Goal: Complete application form: Complete application form

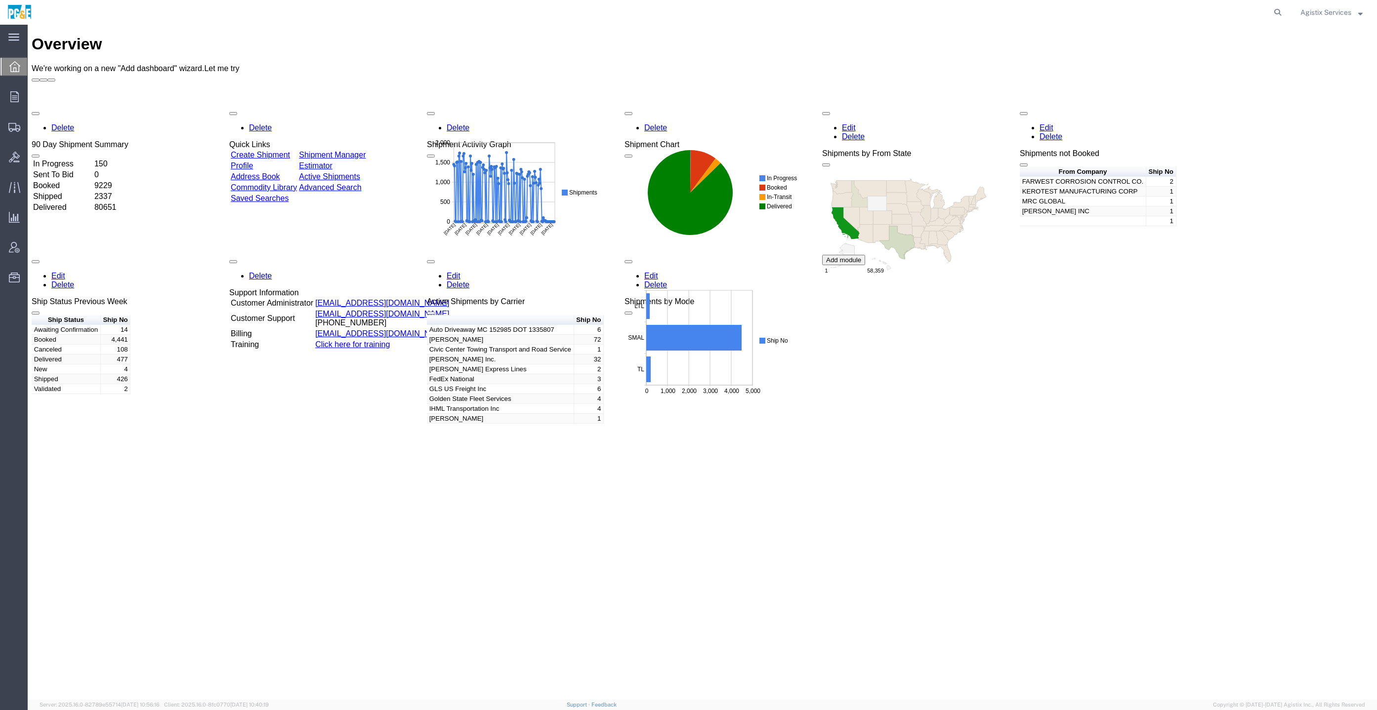
click at [1320, 14] on span "Agistix Services" at bounding box center [1325, 12] width 51 height 11
click at [1313, 74] on link "Logout" at bounding box center [1331, 69] width 77 height 17
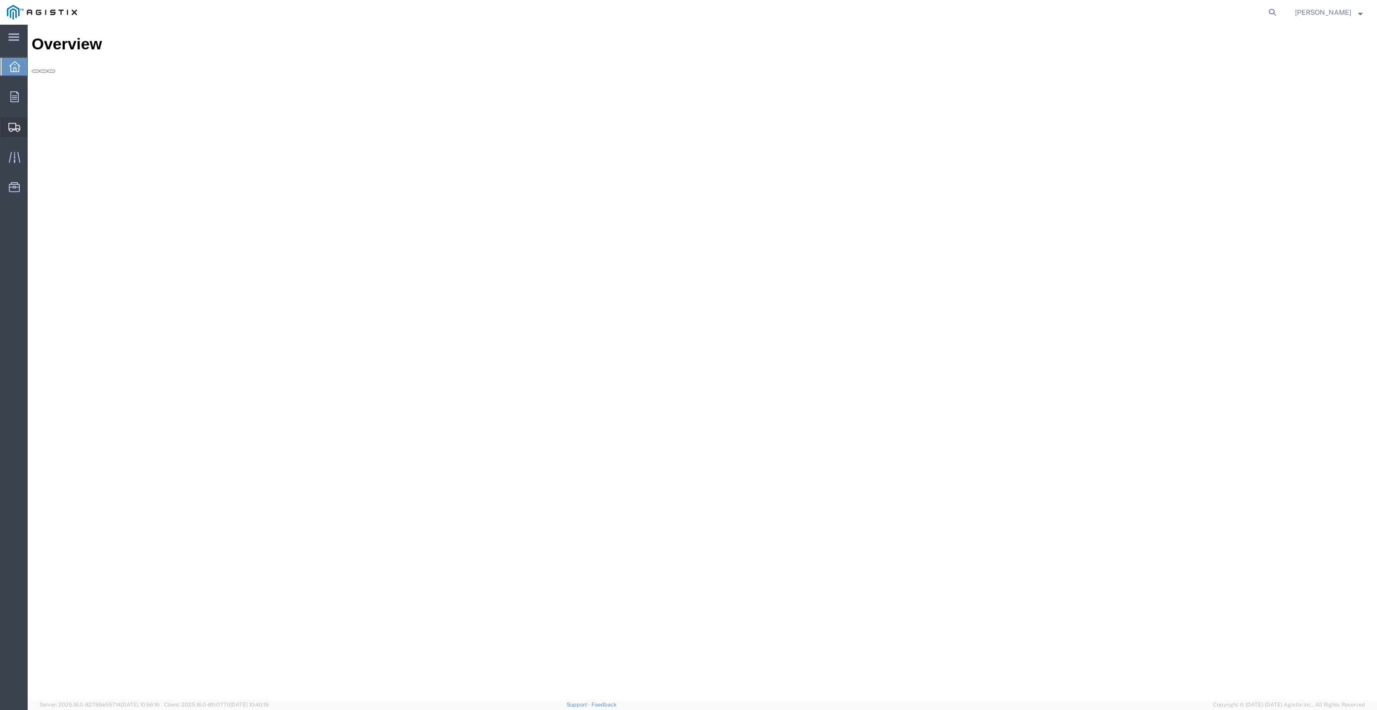
click at [22, 121] on div at bounding box center [14, 127] width 28 height 20
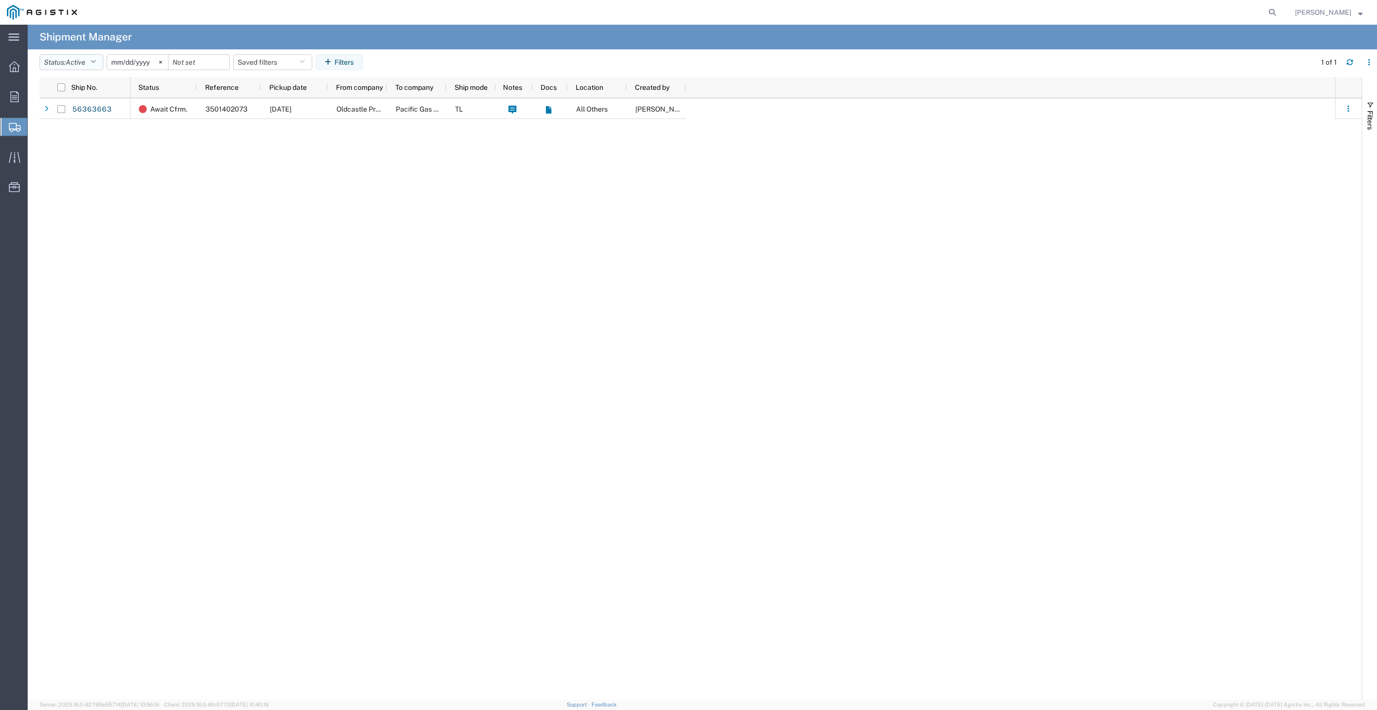
click at [82, 62] on span "Active" at bounding box center [76, 62] width 20 height 8
click at [83, 115] on span "All" at bounding box center [97, 114] width 115 height 15
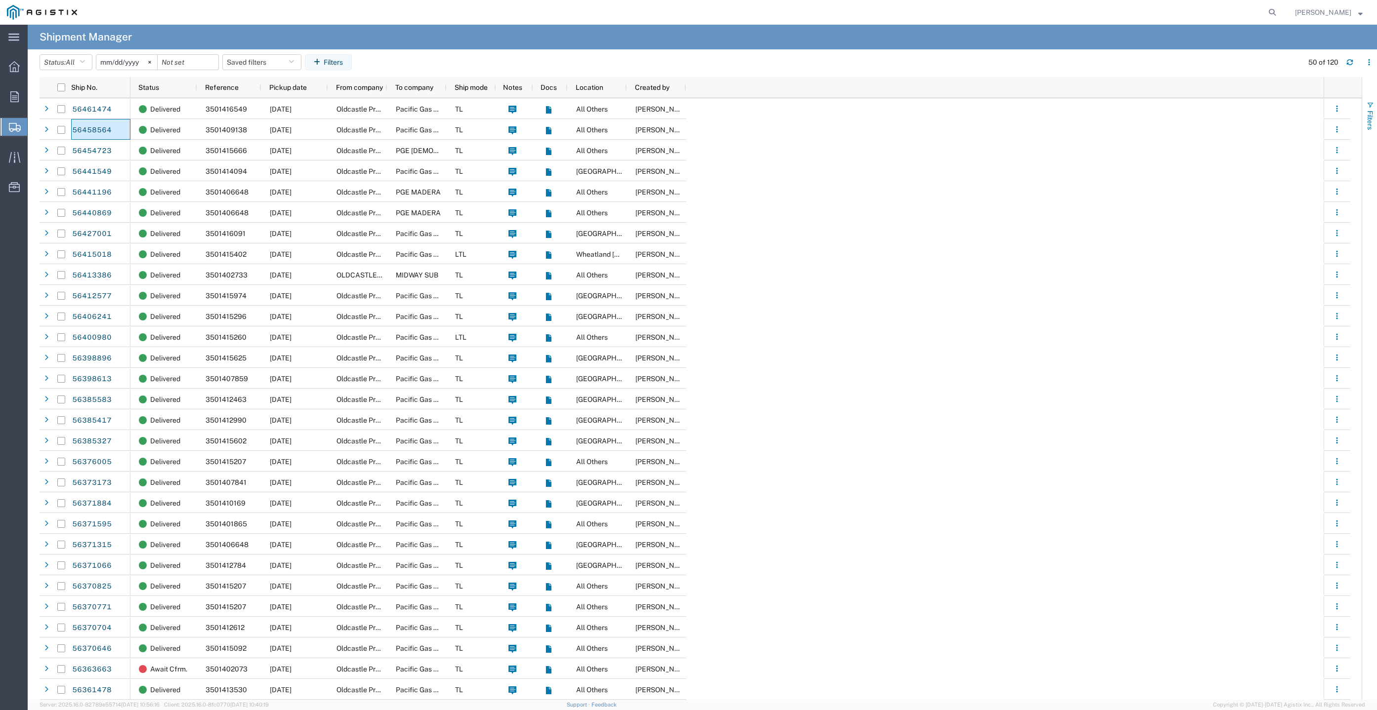
click at [1369, 120] on span "Filters" at bounding box center [1370, 120] width 8 height 19
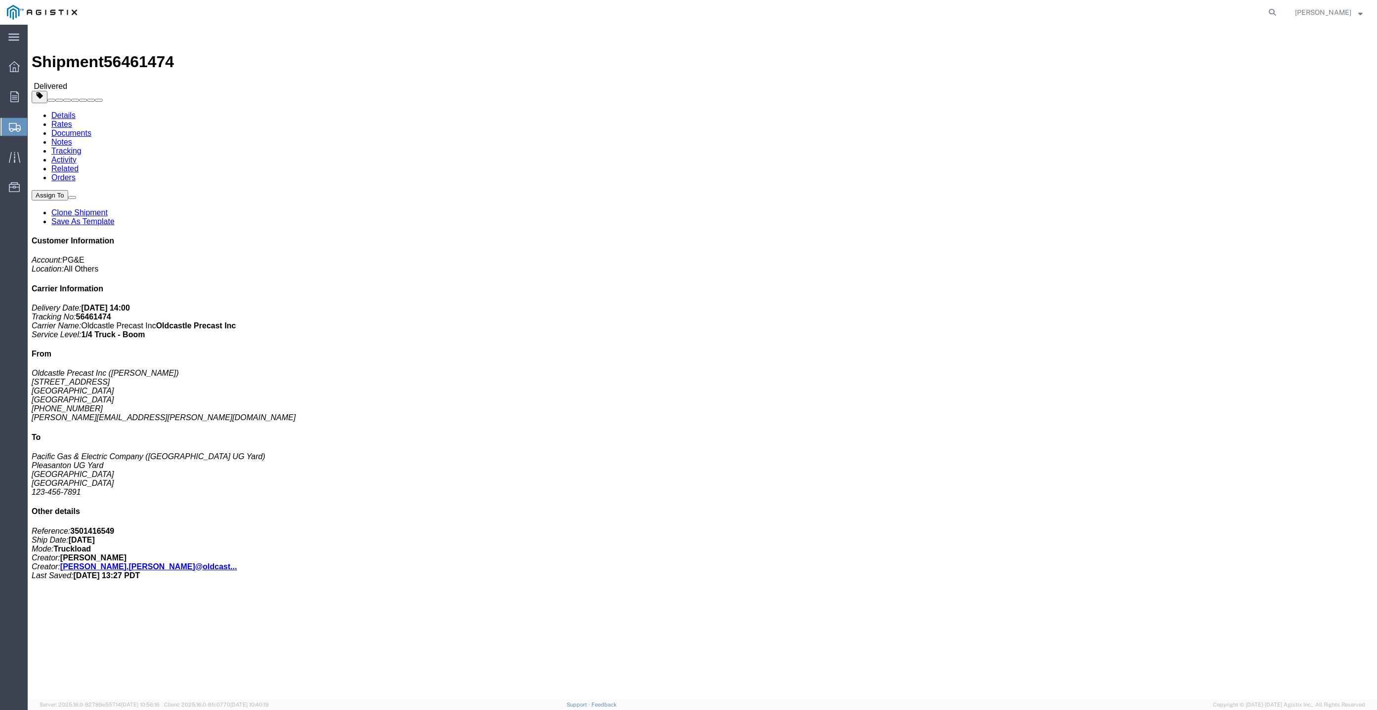
click b "3501416549"
click div "References Purchase Order: 3501416549 Edit References Select Account Type Activ…"
copy b "3501416549"
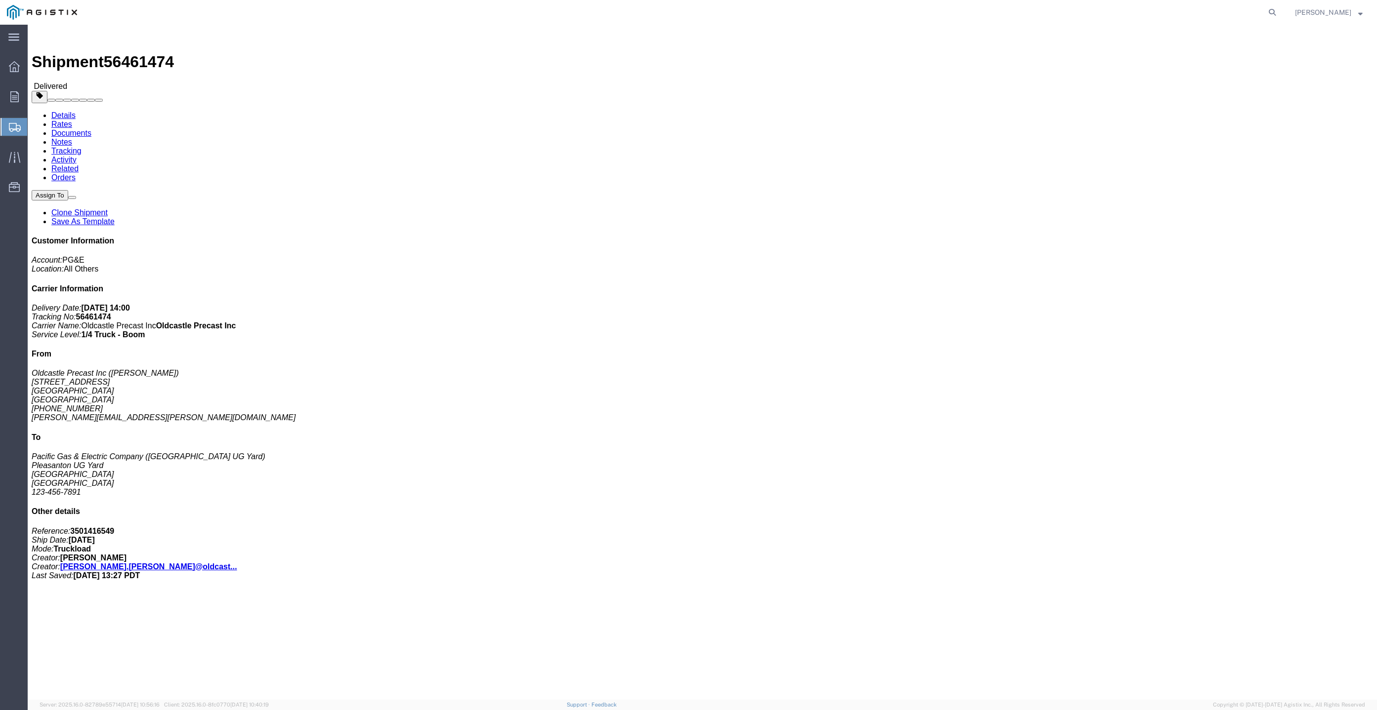
click b "3501416549"
copy b "3501416549"
click b "3501416549"
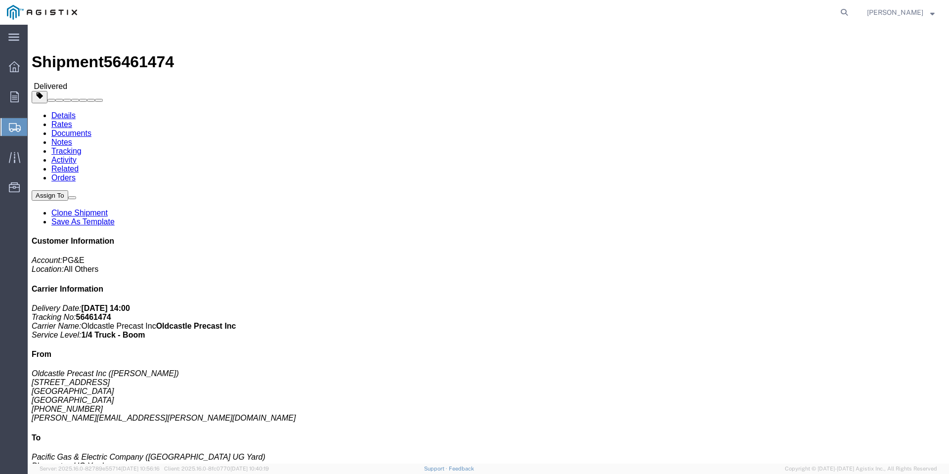
click link "Orders"
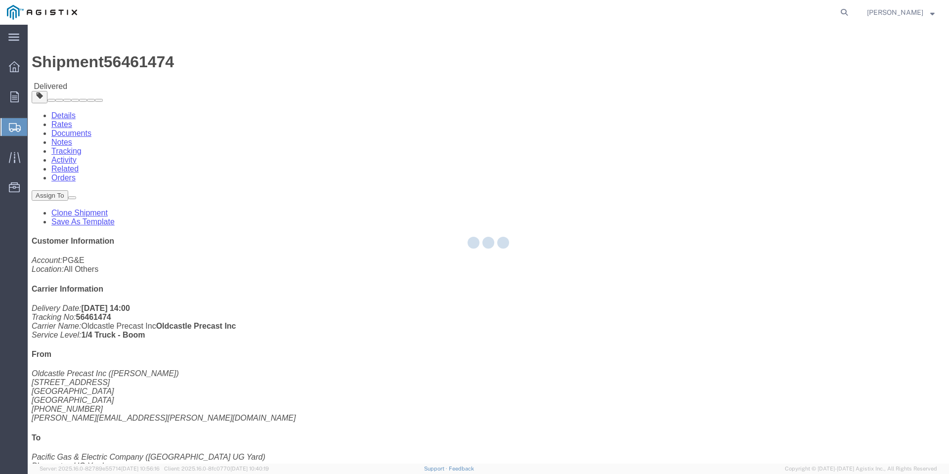
click at [459, 44] on div at bounding box center [488, 244] width 921 height 439
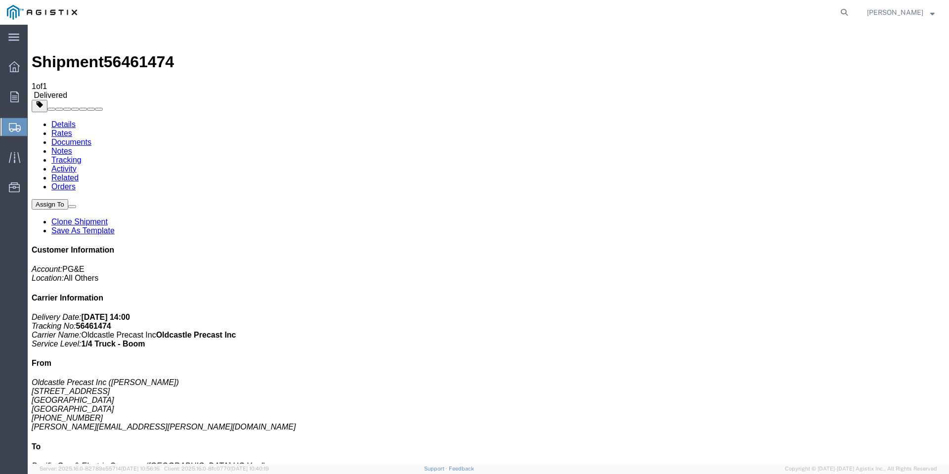
click at [62, 120] on link "Details" at bounding box center [63, 124] width 24 height 8
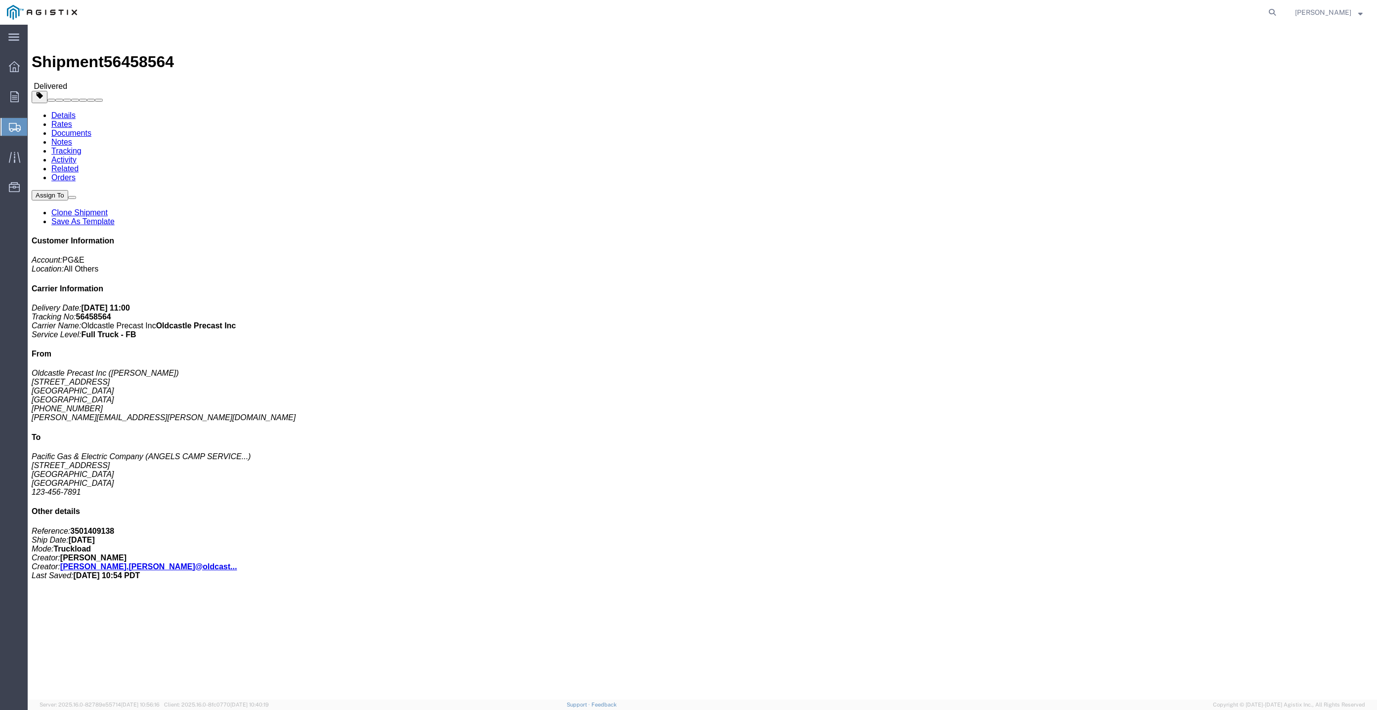
click b "3501409138"
copy b "3501409138"
click b "3501409138"
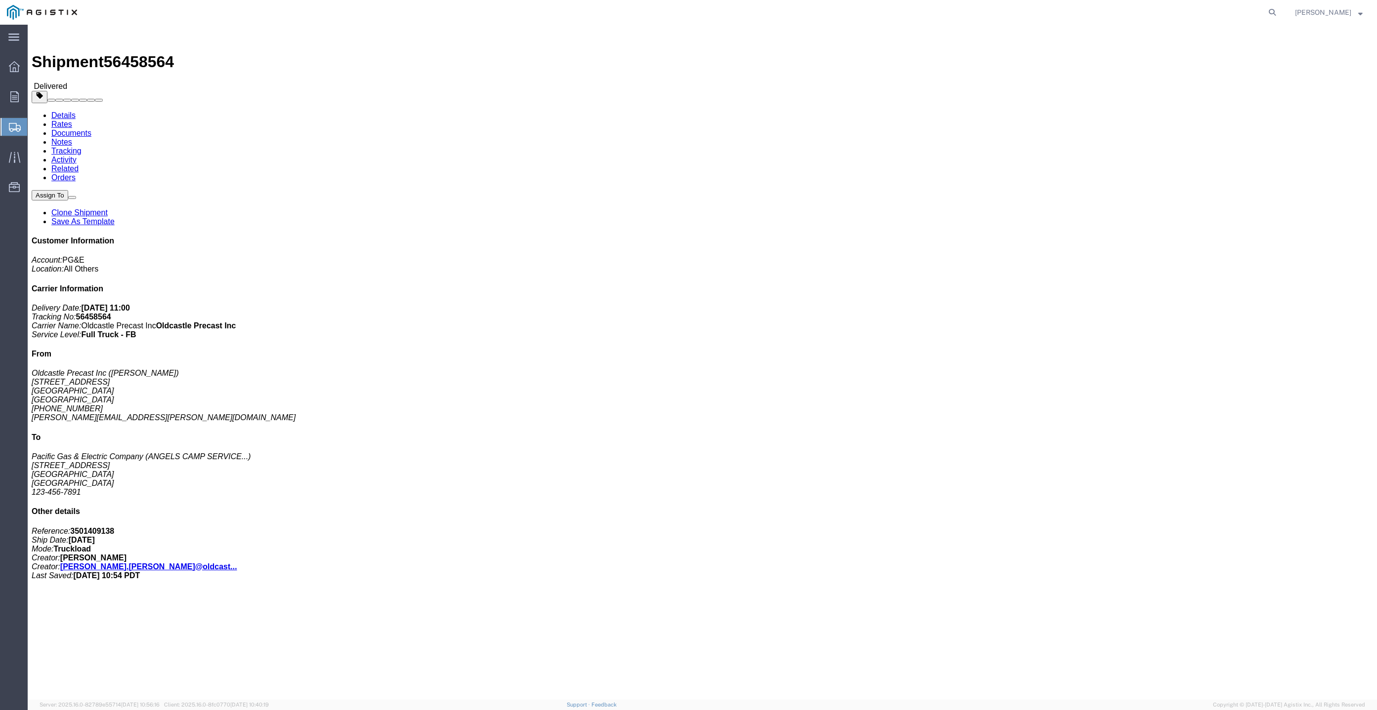
copy b "3501409138"
click b "3501409138"
copy b "3501409138"
click b "3501409138"
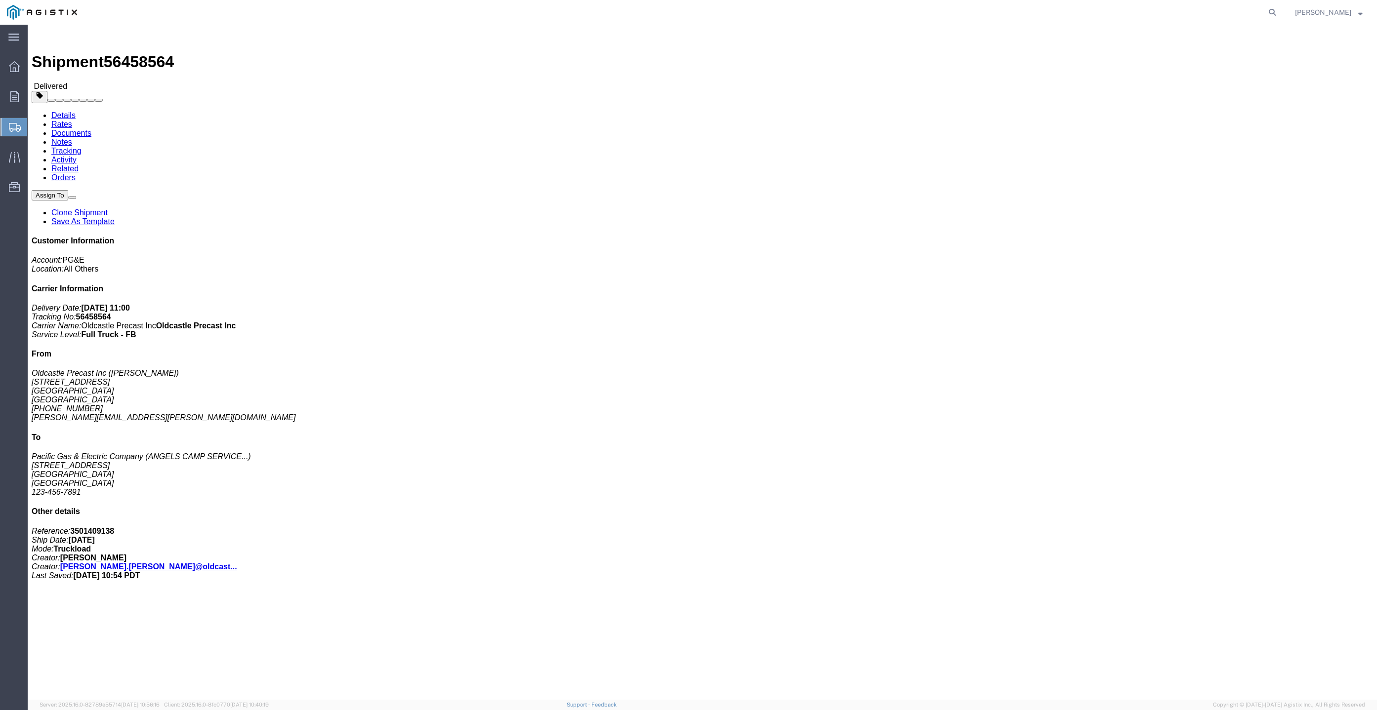
drag, startPoint x: 924, startPoint y: 107, endPoint x: 958, endPoint y: 104, distance: 34.2
click b "3501409138"
drag, startPoint x: 945, startPoint y: 101, endPoint x: 939, endPoint y: 105, distance: 7.1
click b "3501409138"
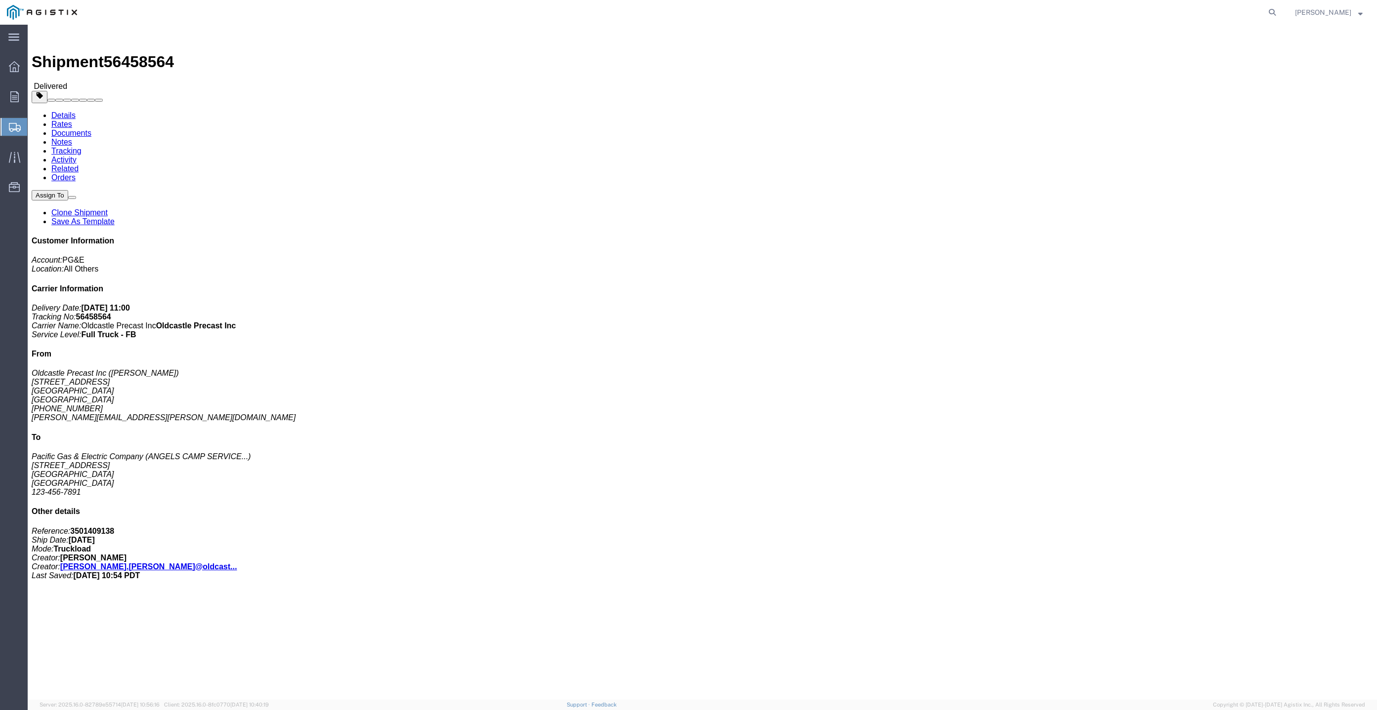
click b "3501409138"
copy b "3501409138"
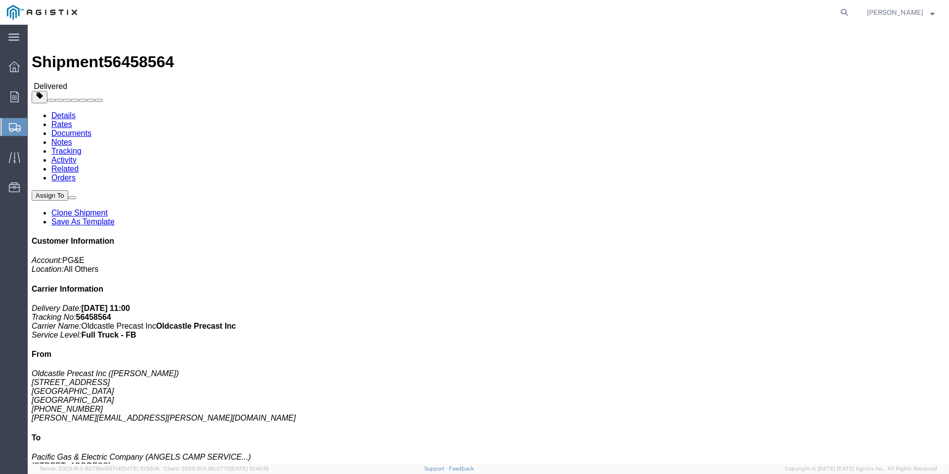
click link "Orders"
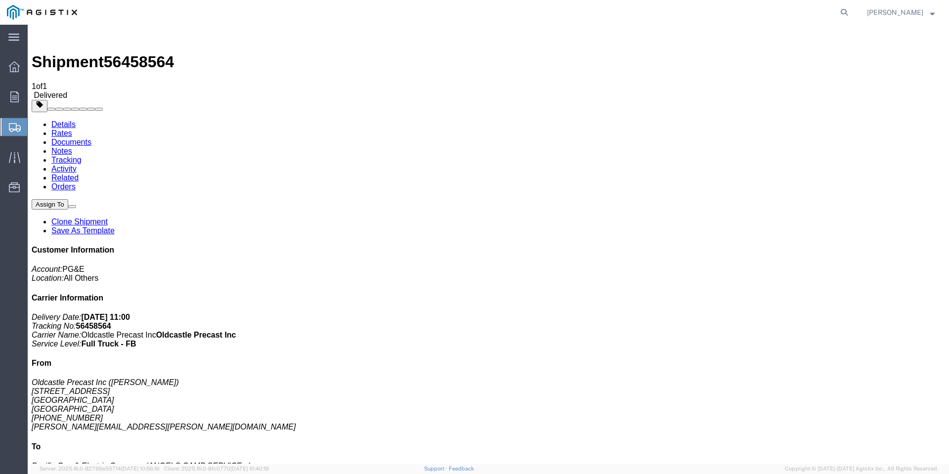
copy b "3501409138"
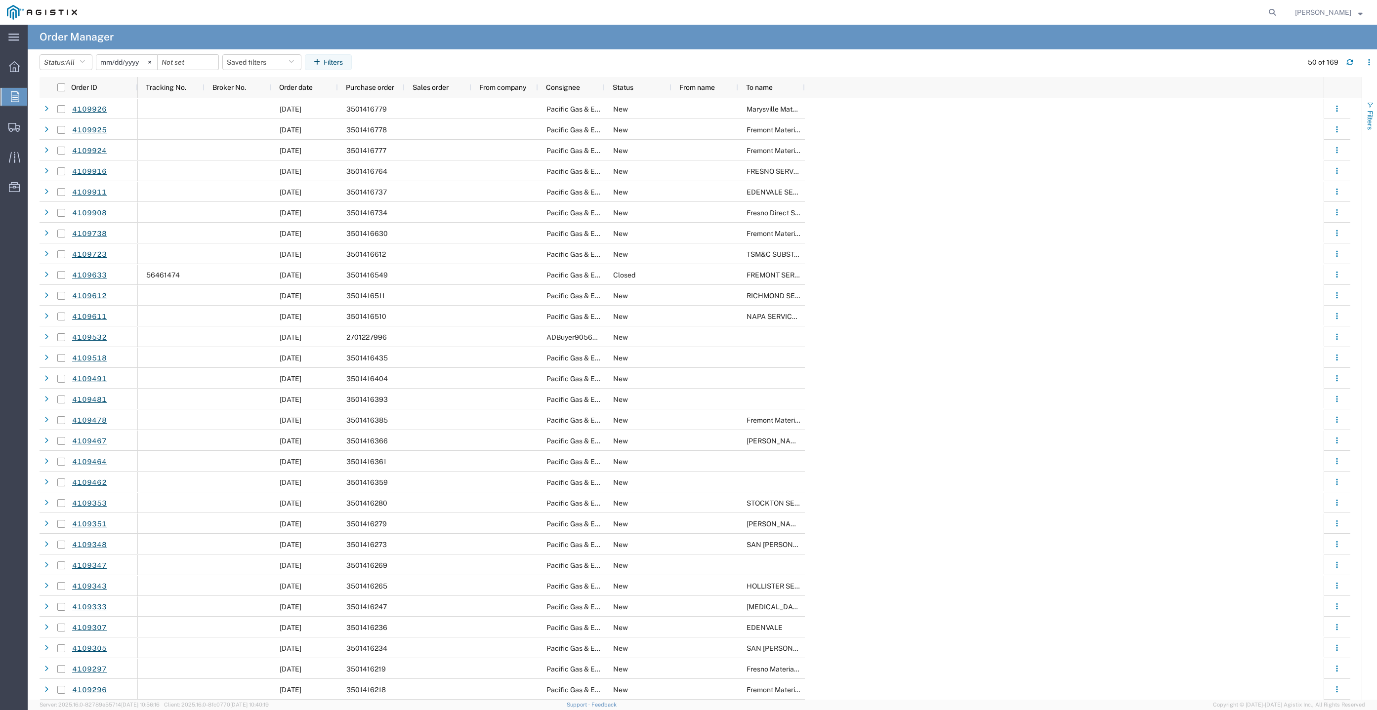
click at [1371, 113] on span "Filters" at bounding box center [1370, 120] width 8 height 19
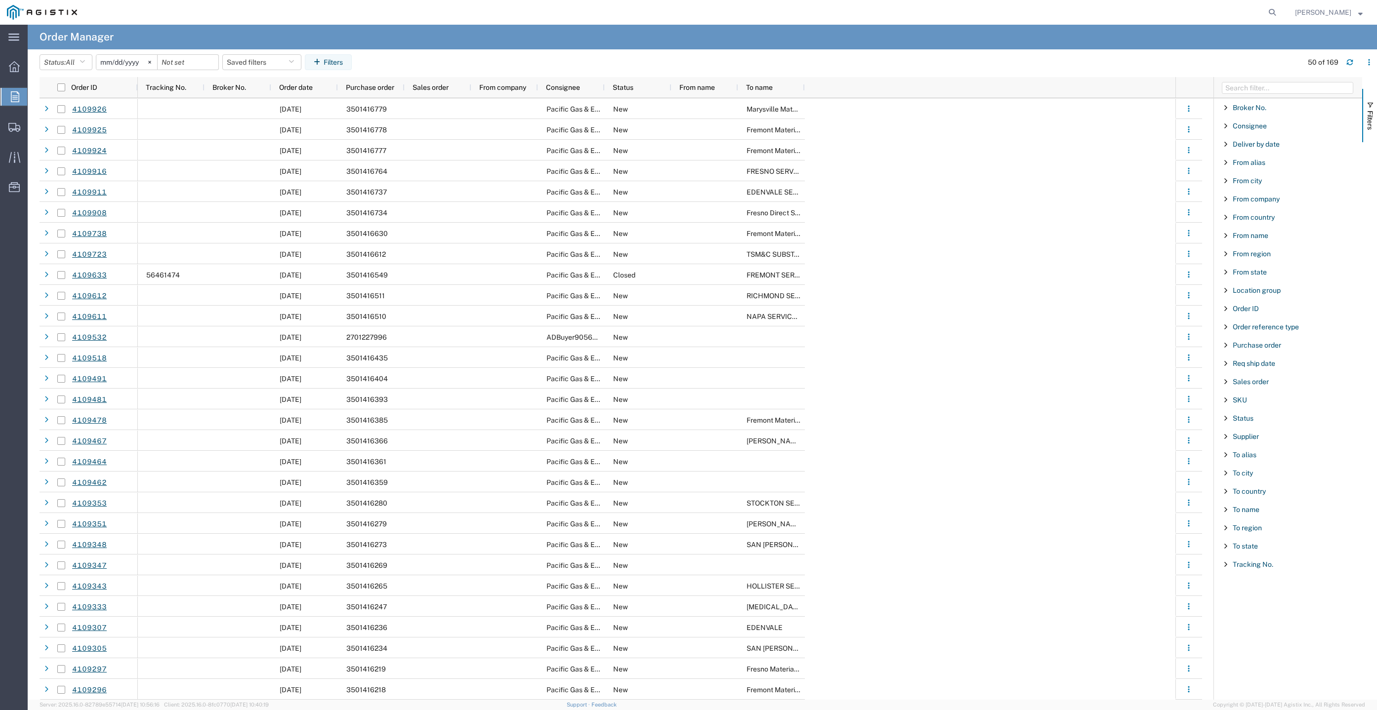
click at [1260, 336] on div "Purchase order" at bounding box center [1288, 345] width 148 height 18
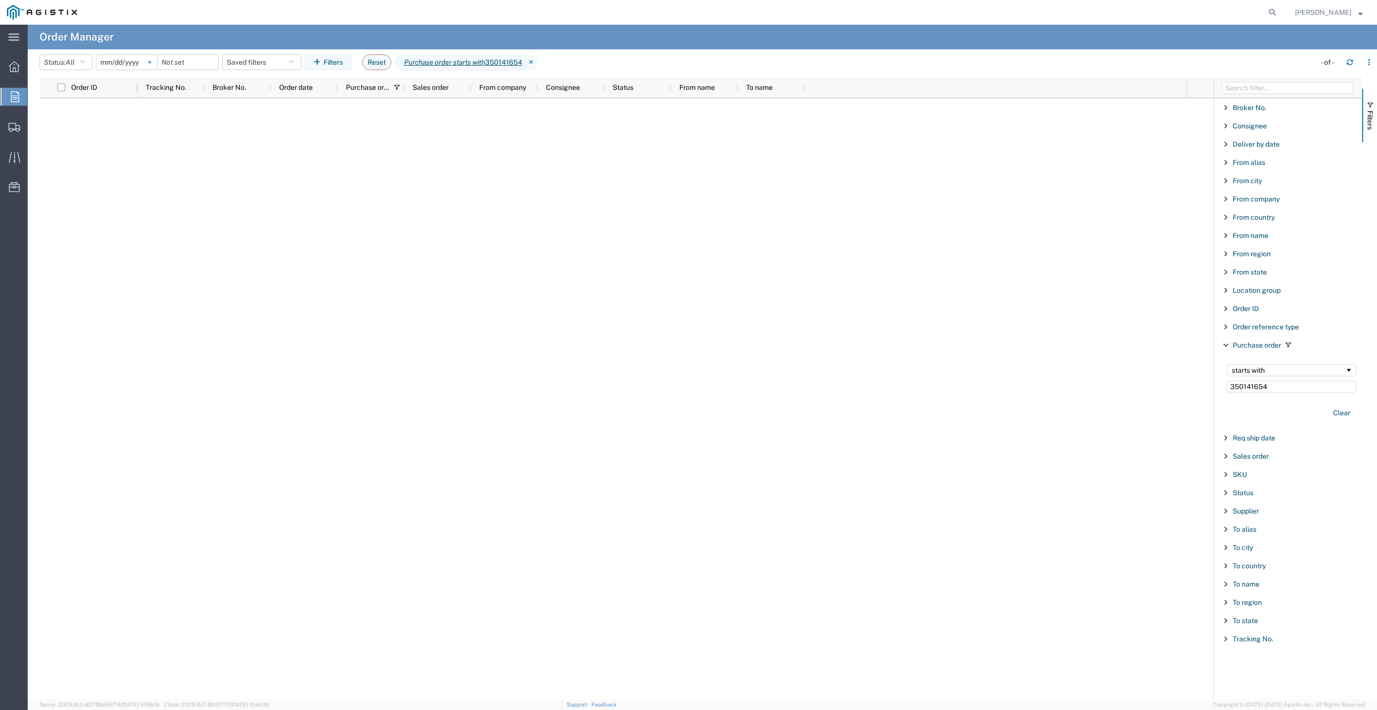
type input "350141654"
click at [151, 61] on icon at bounding box center [149, 62] width 2 height 2
click at [1277, 388] on input "350141654" at bounding box center [1291, 387] width 129 height 12
type input "35014165"
click at [119, 43] on div "Order Manager" at bounding box center [80, 37] width 81 height 25
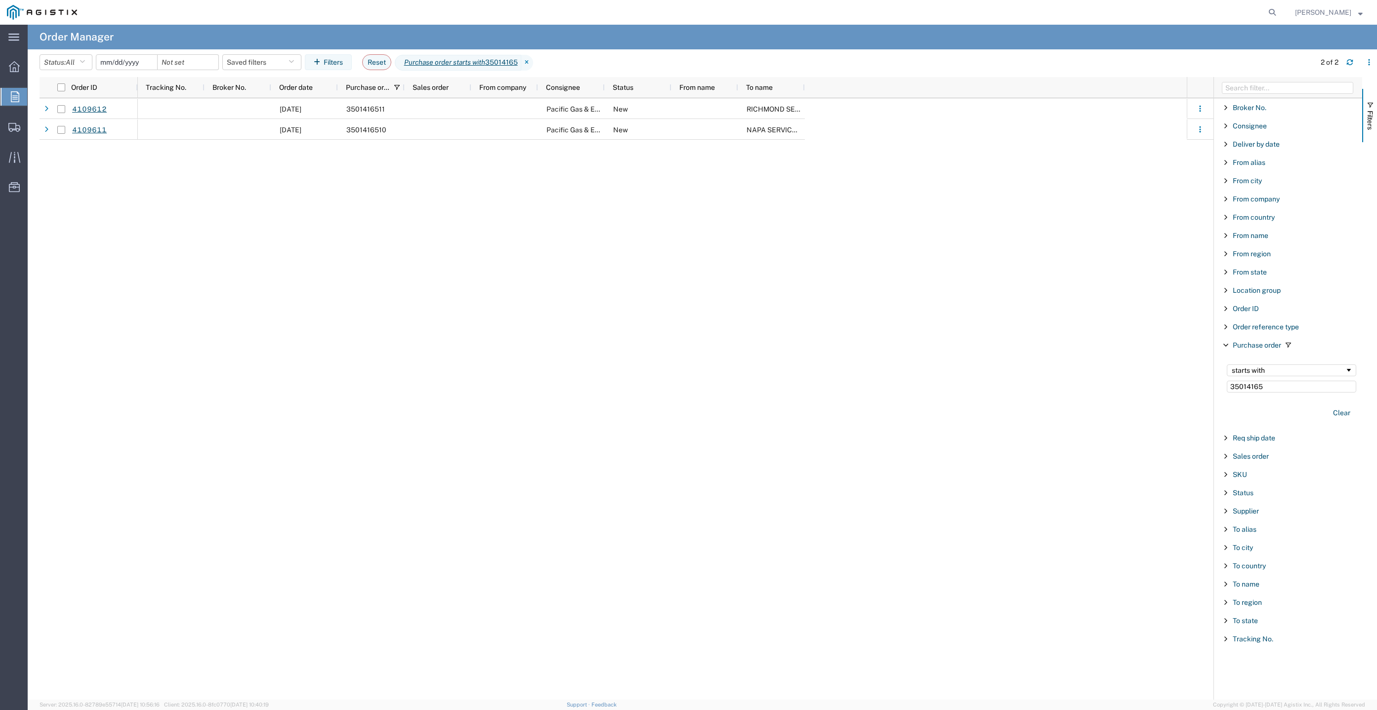
click at [119, 58] on input "date" at bounding box center [126, 62] width 61 height 15
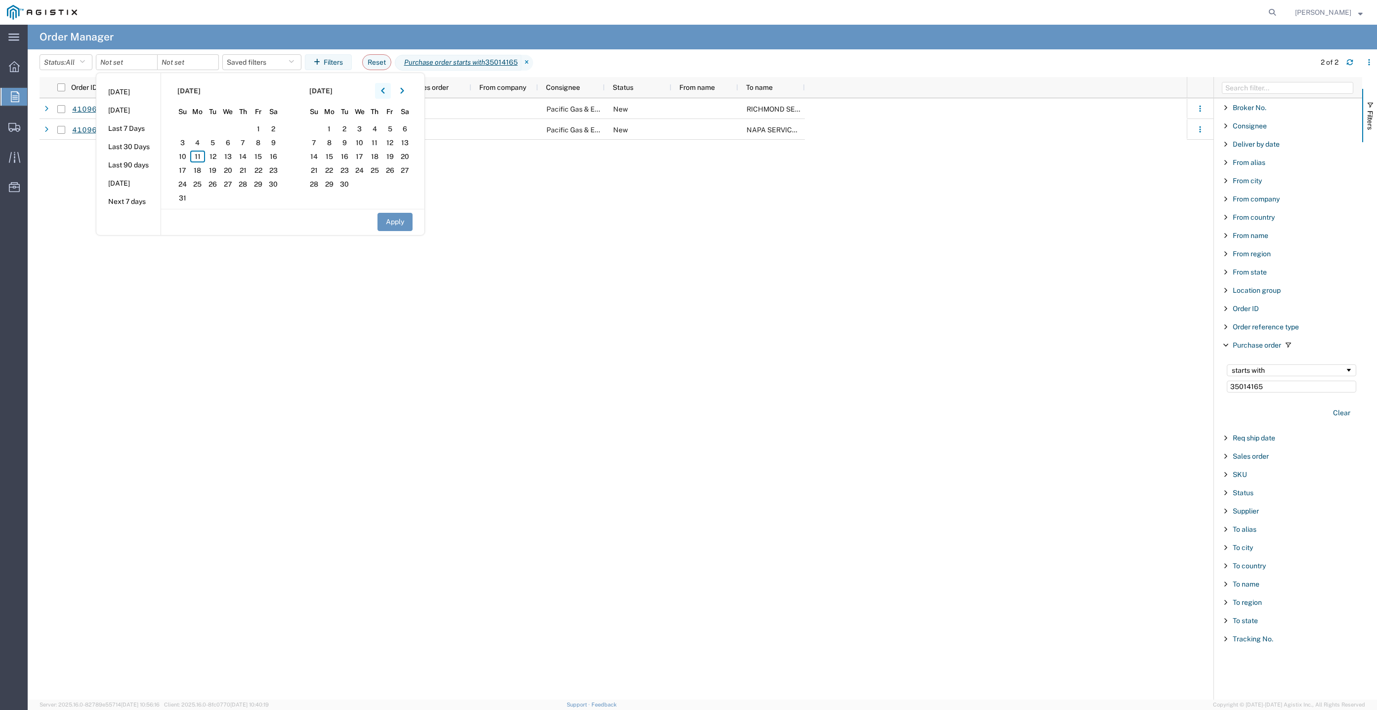
click at [387, 86] on button "button" at bounding box center [383, 91] width 16 height 16
click at [240, 129] on span "1" at bounding box center [243, 129] width 15 height 12
click at [403, 86] on button "button" at bounding box center [402, 91] width 16 height 16
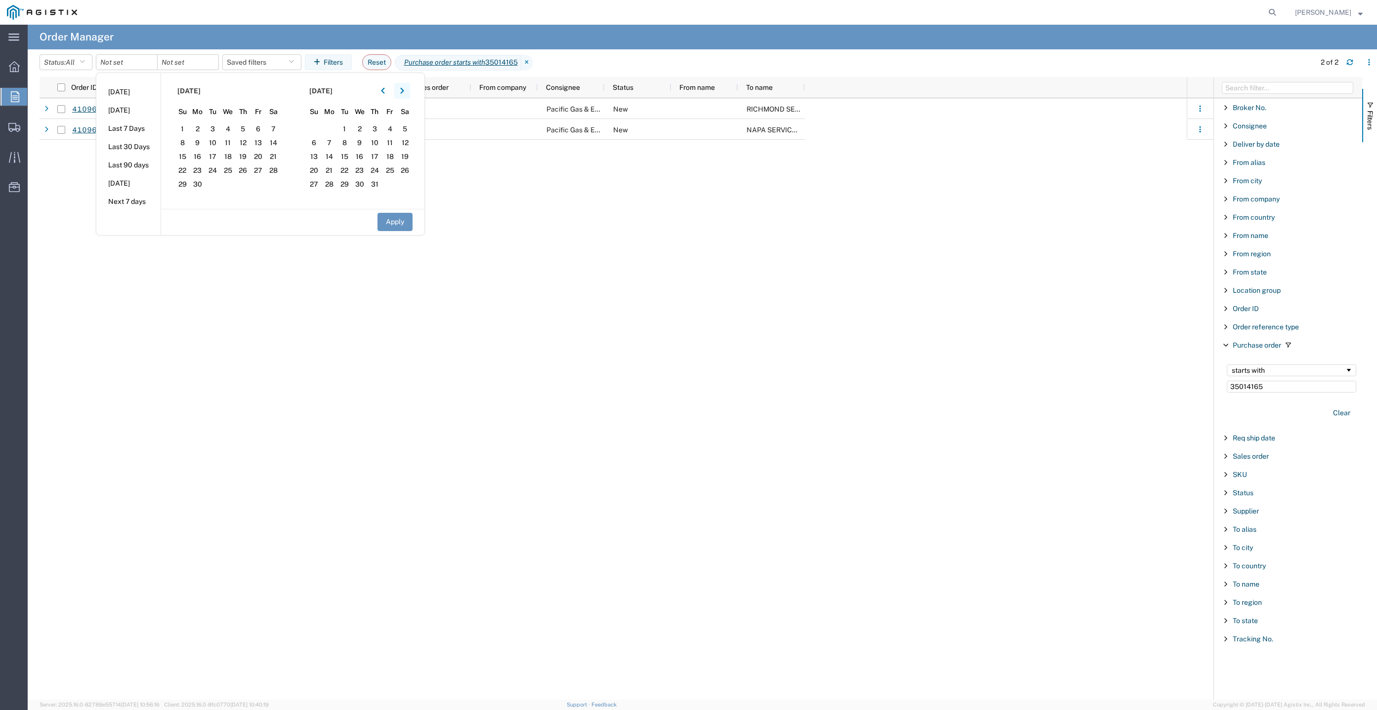
click at [403, 86] on button "button" at bounding box center [402, 91] width 16 height 16
click at [335, 150] on section "August 2025 Su Mo Tu We Th Fr Sa 27 28 29 30 31 1 2 3 4 5 6 7 8 9 10 11 12 13 1…" at bounding box center [359, 141] width 132 height 136
click at [335, 160] on span "11" at bounding box center [329, 157] width 15 height 12
click at [399, 221] on button "Apply" at bounding box center [394, 222] width 35 height 18
type input "2025-05-01"
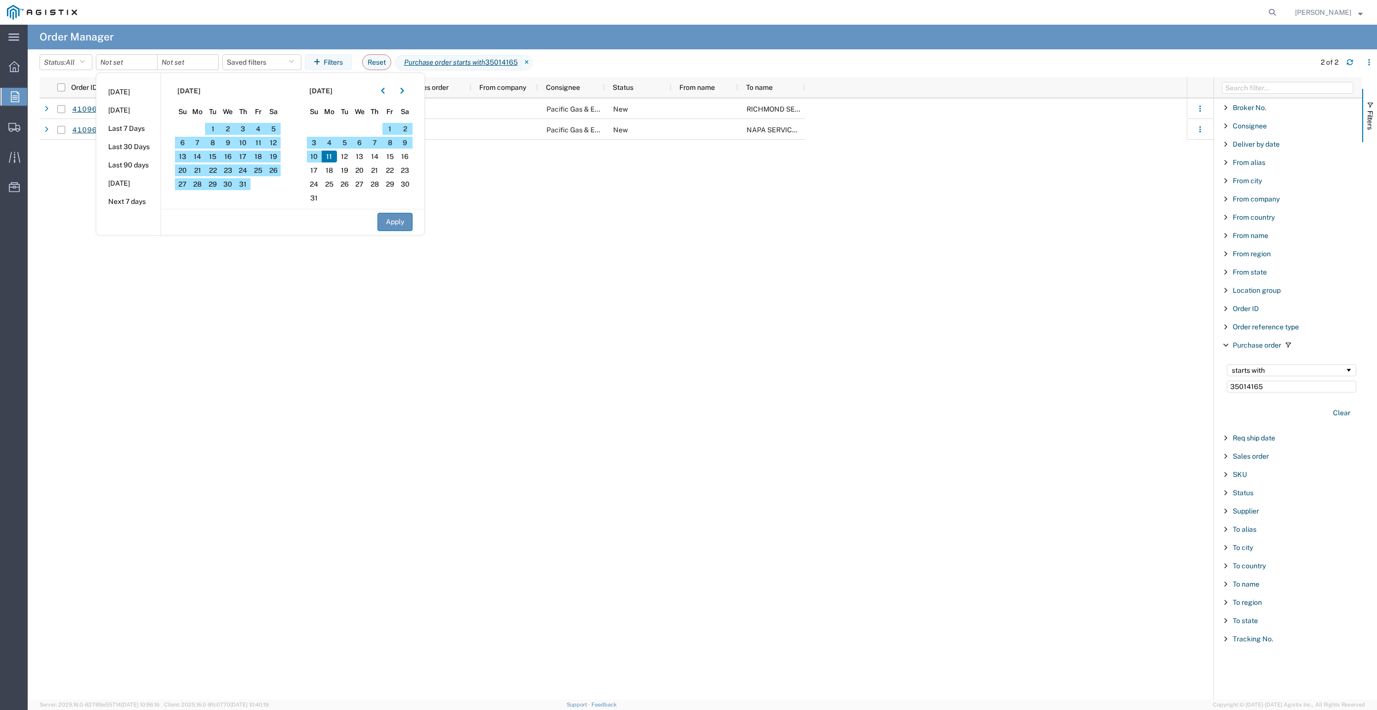
type input "2025-08-11"
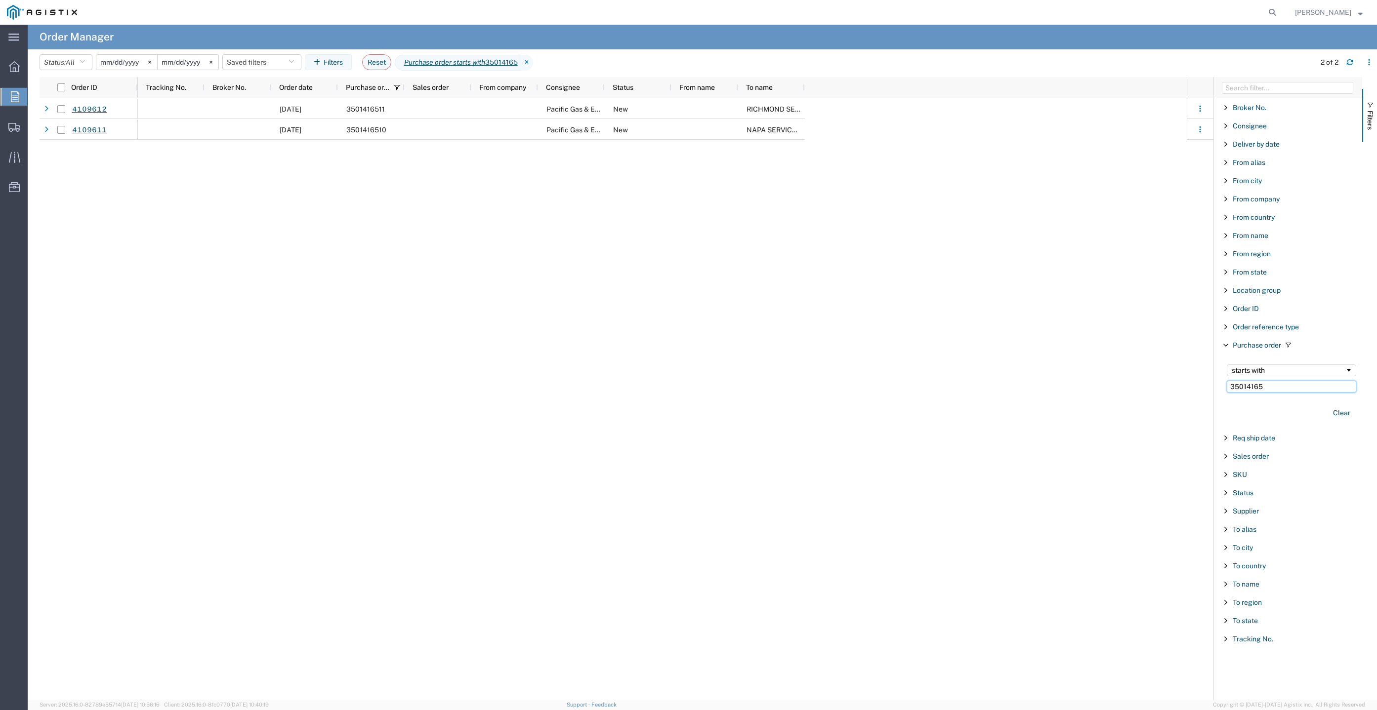
click at [1291, 384] on input "35014165" at bounding box center [1291, 387] width 129 height 12
paste input "09138"
click at [1124, 55] on agx-table-filter-chips "Status: All All Cancelled Orders New Orders Updated Orders 2025-05-01 2025-08-1…" at bounding box center [675, 65] width 1271 height 23
click at [1309, 385] on input "350140913" at bounding box center [1291, 387] width 129 height 12
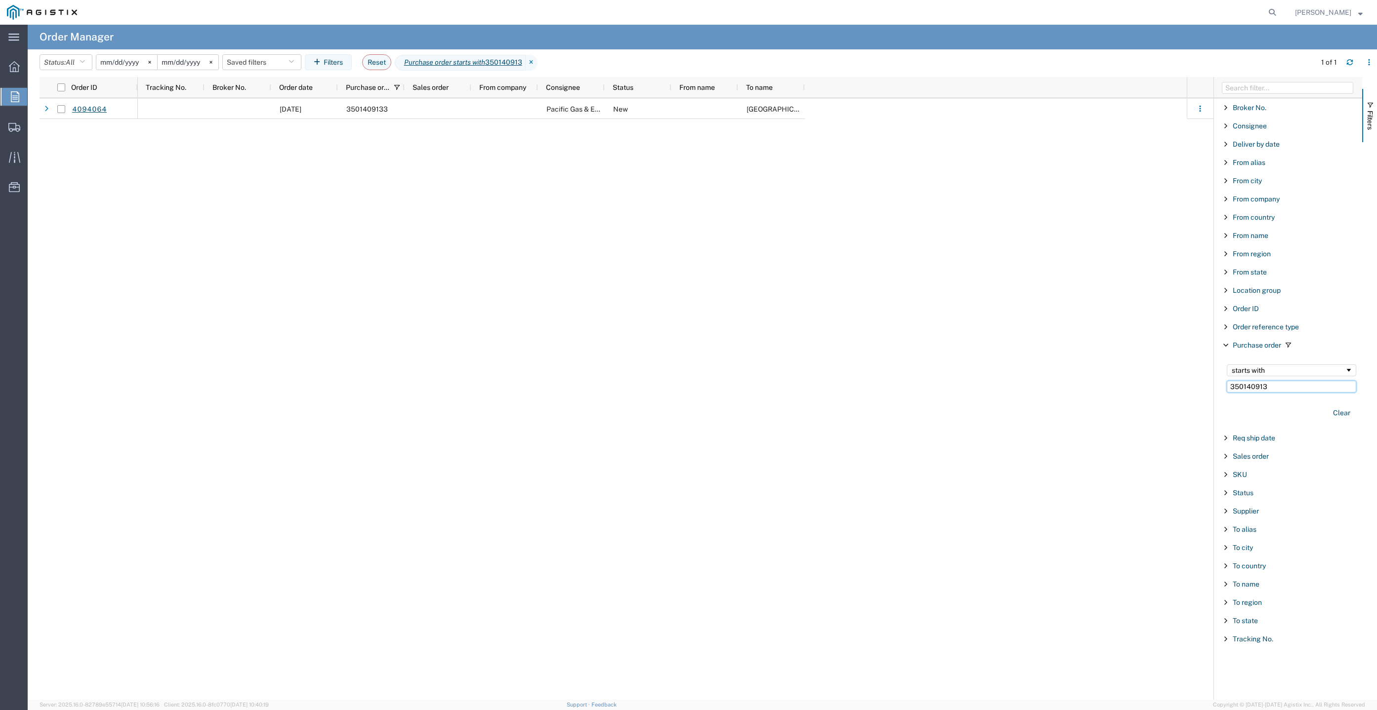
click at [1302, 384] on input "350140913" at bounding box center [1291, 387] width 129 height 12
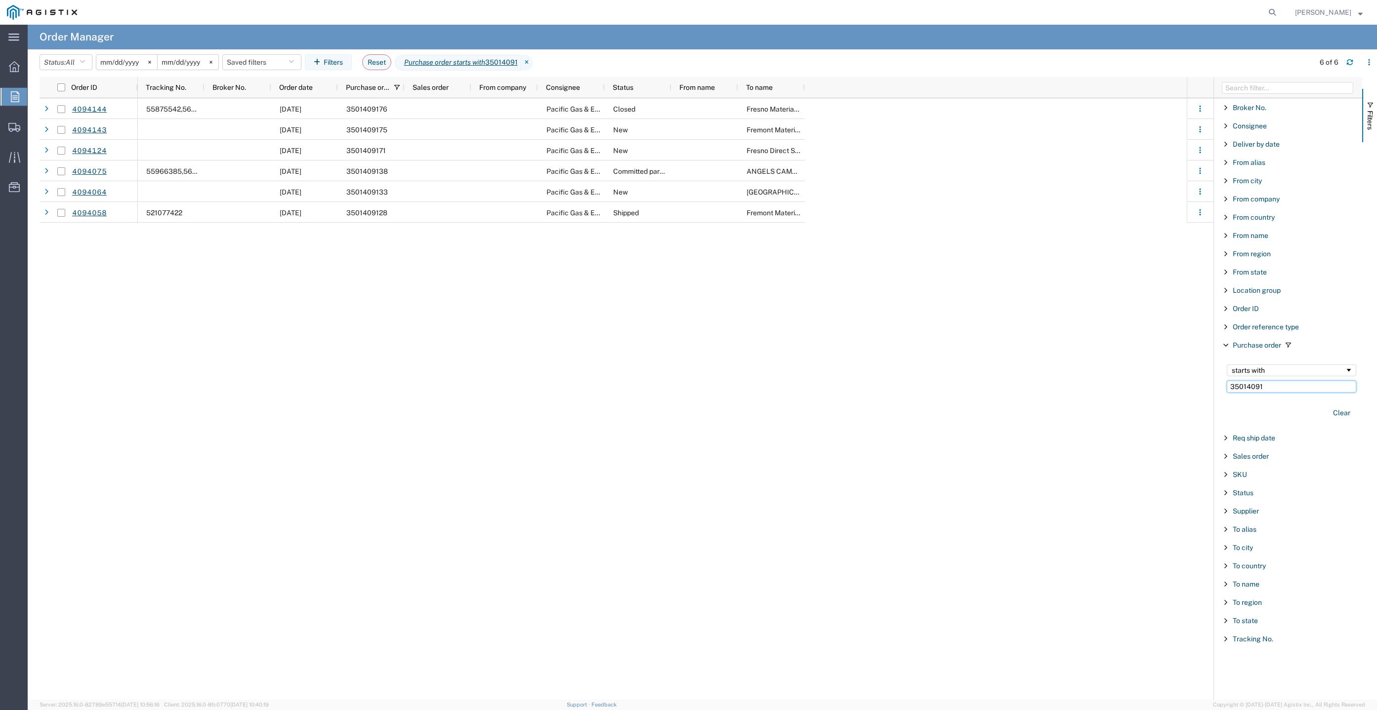
click at [1297, 386] on input "35014091" at bounding box center [1291, 387] width 129 height 12
paste input "16549"
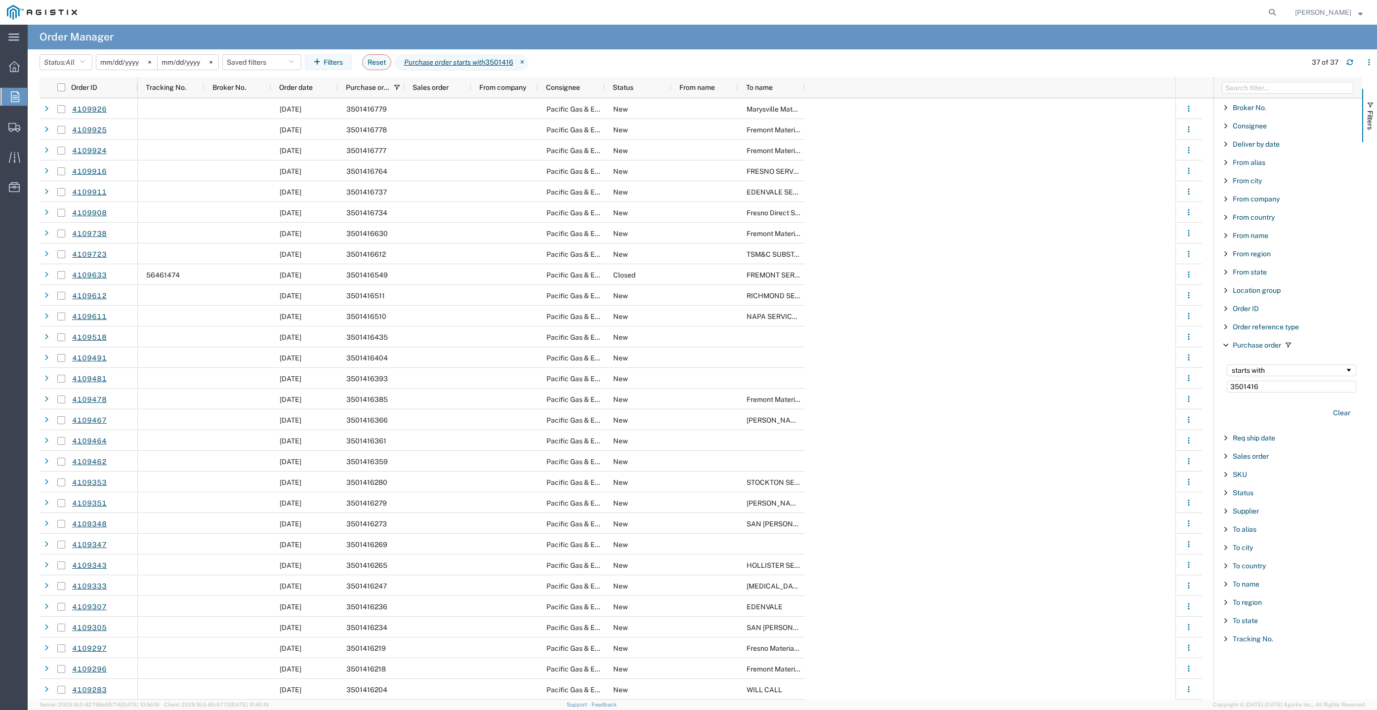
click at [916, 49] on header "Status: All All Cancelled Orders New Orders Updated Orders 2025-05-01 2025-08-1…" at bounding box center [708, 63] width 1337 height 28
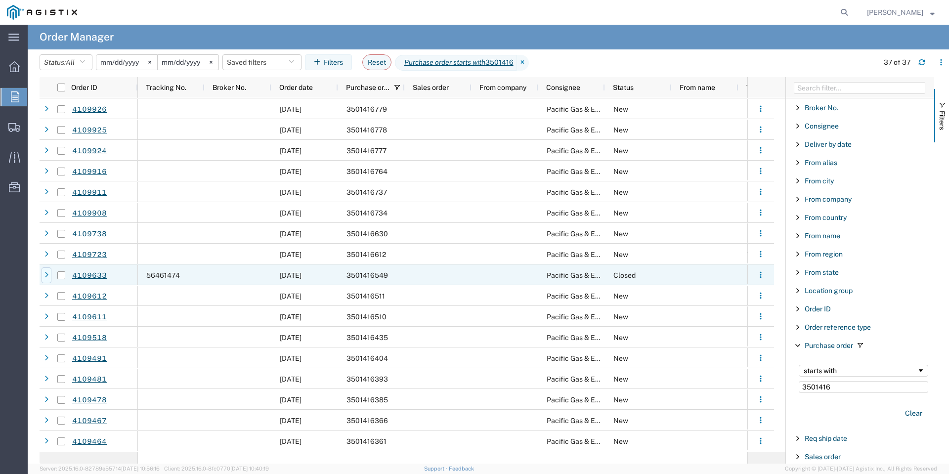
click at [47, 277] on icon at bounding box center [46, 275] width 4 height 7
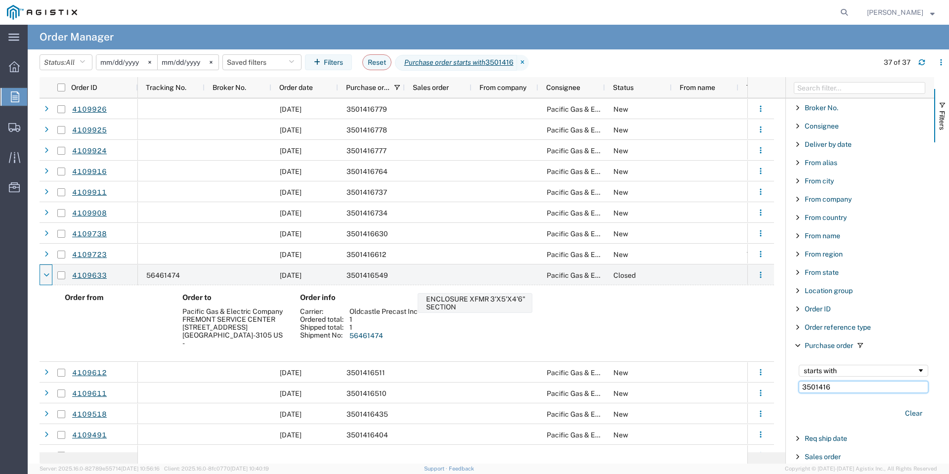
click at [845, 387] on input "3501416" at bounding box center [862, 387] width 129 height 12
paste input "09138"
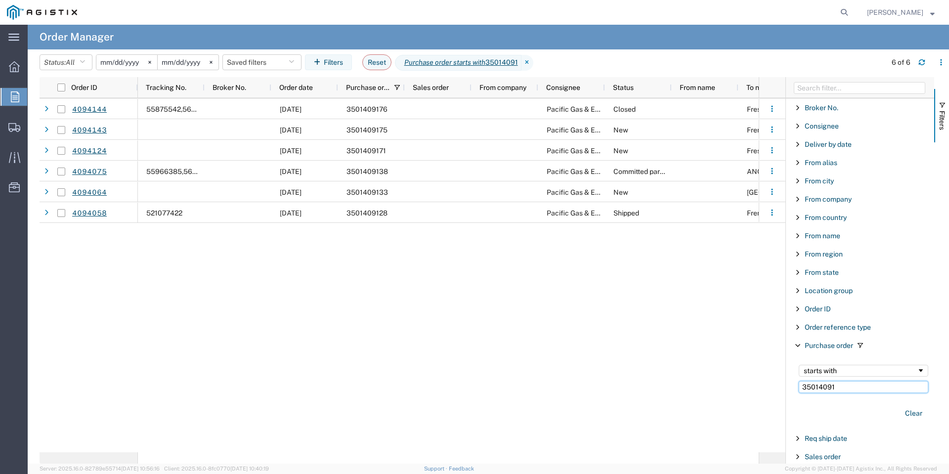
click at [832, 388] on input "35014091" at bounding box center [862, 387] width 129 height 12
paste input "15666"
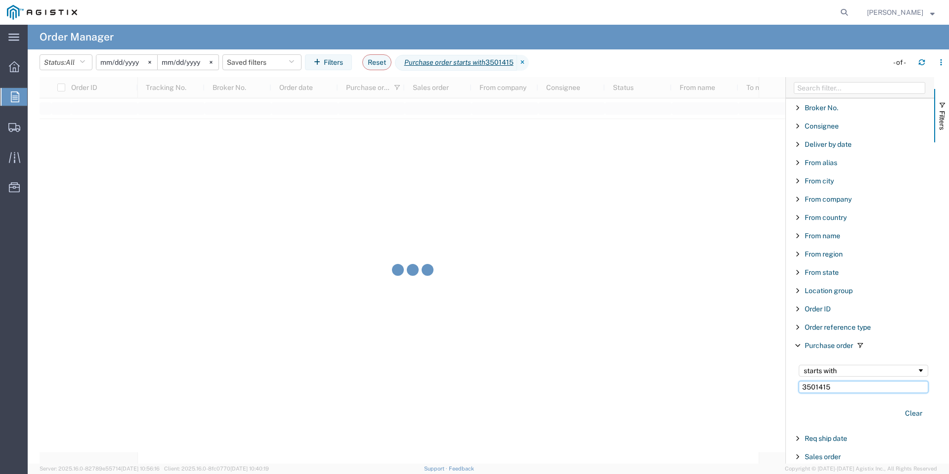
type input "3501415"
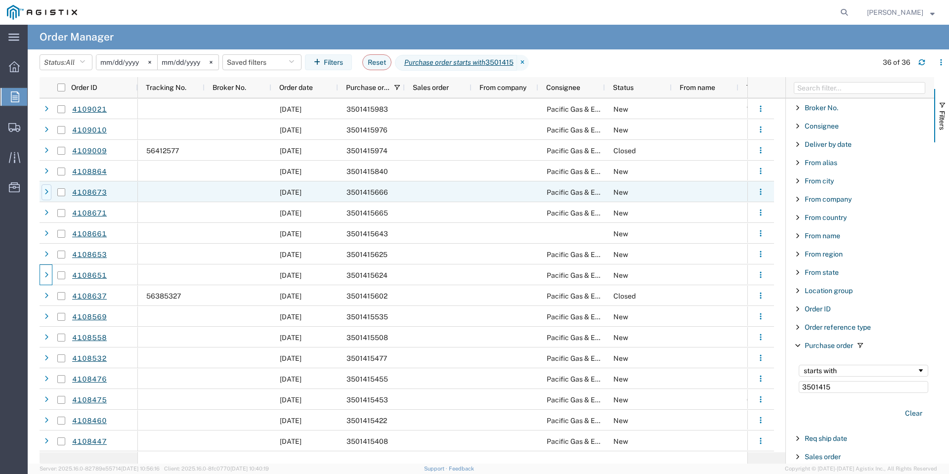
click at [46, 193] on icon at bounding box center [46, 192] width 4 height 7
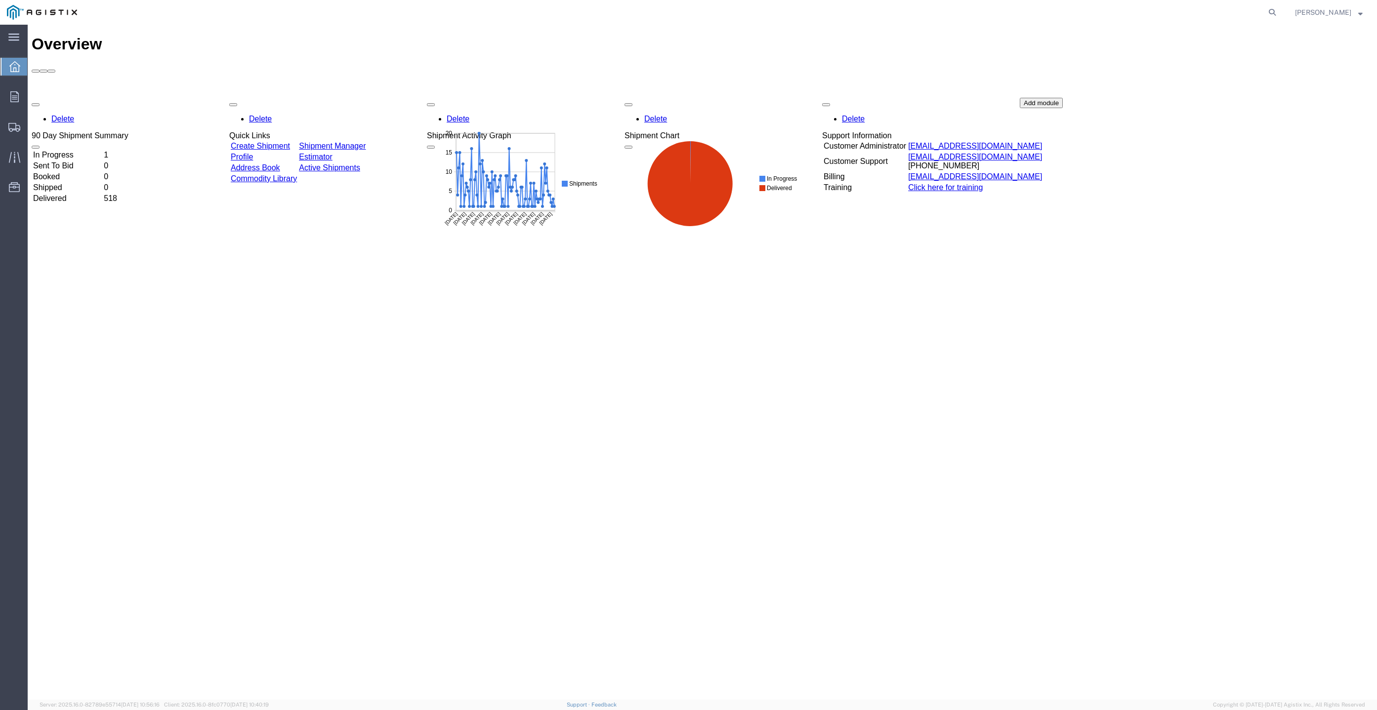
drag, startPoint x: 1139, startPoint y: 322, endPoint x: 909, endPoint y: 362, distance: 233.7
click at [1139, 322] on div "Overview Delete 90 Day Shipment Summary In Progress 1 Sent To Bid 0 Booked 0 Sh…" at bounding box center [702, 372] width 1341 height 675
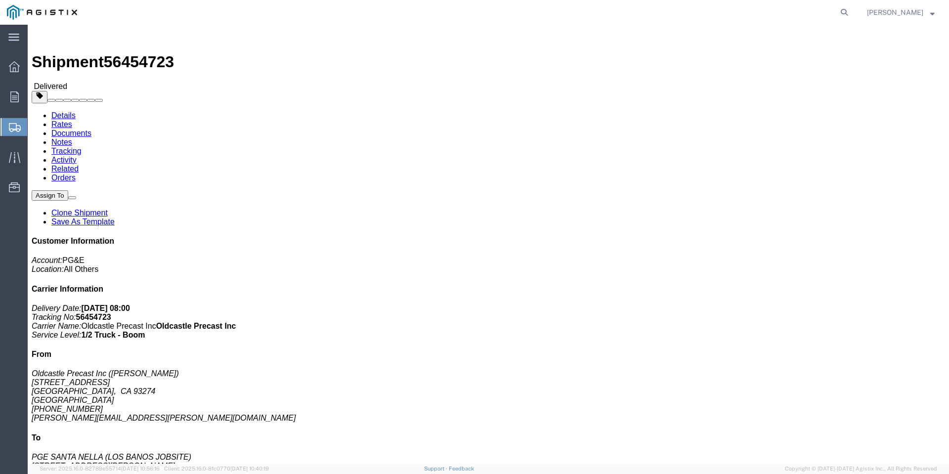
click link "Orders"
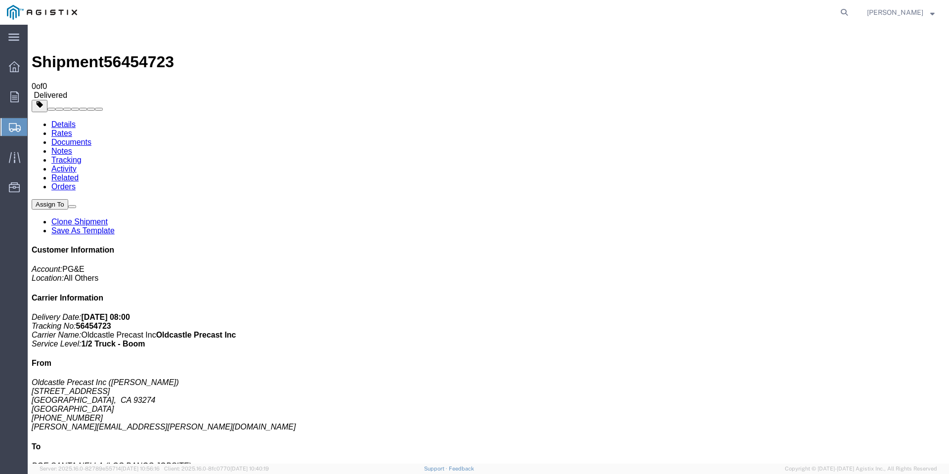
click at [57, 120] on link "Details" at bounding box center [63, 124] width 24 height 8
click p "Purchase Order: 3501415666"
click b "3501415666"
copy b "3501415666"
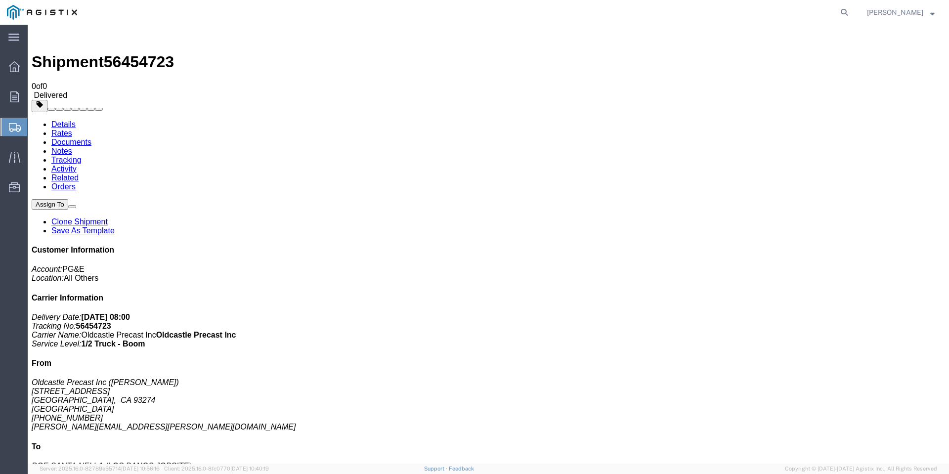
click h4 "References"
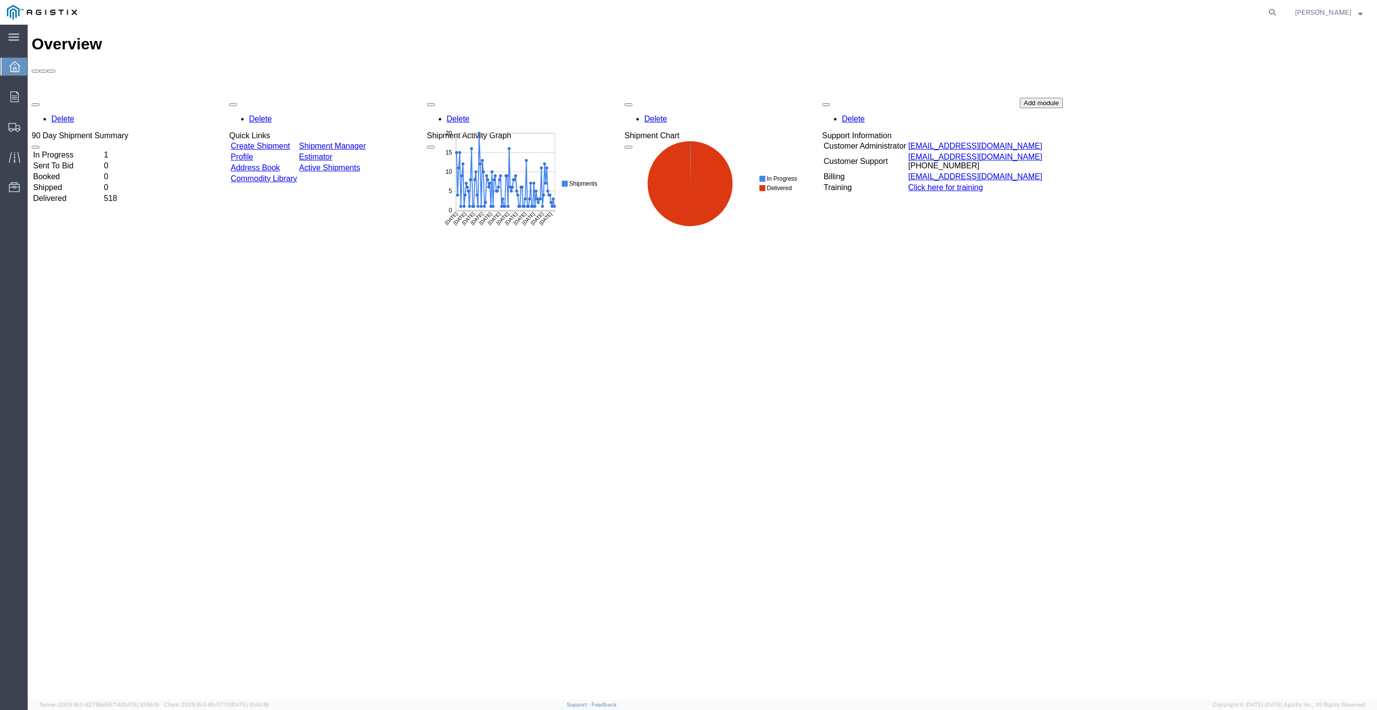
click at [1328, 10] on span "[PERSON_NAME]" at bounding box center [1323, 12] width 56 height 11
click at [1331, 68] on link "Logout" at bounding box center [1329, 69] width 83 height 17
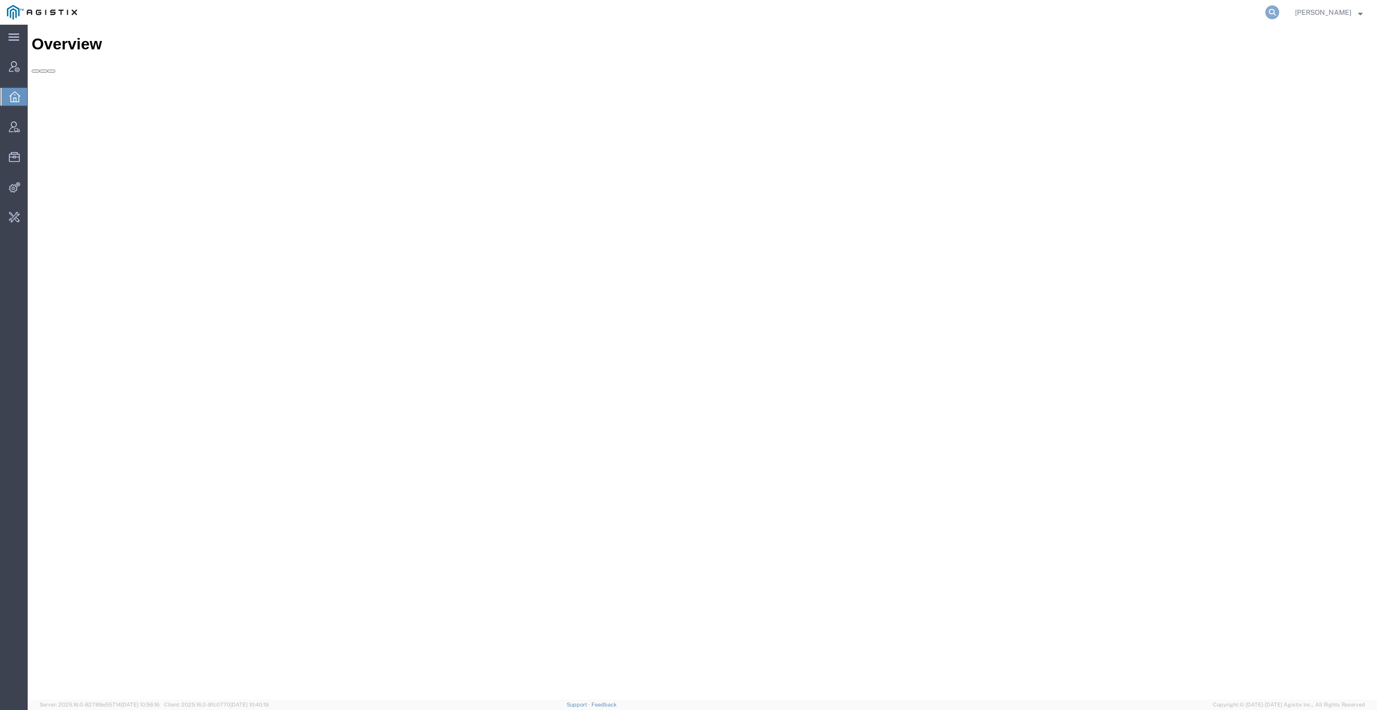
click at [1279, 14] on icon at bounding box center [1272, 12] width 14 height 14
paste input "56332235"
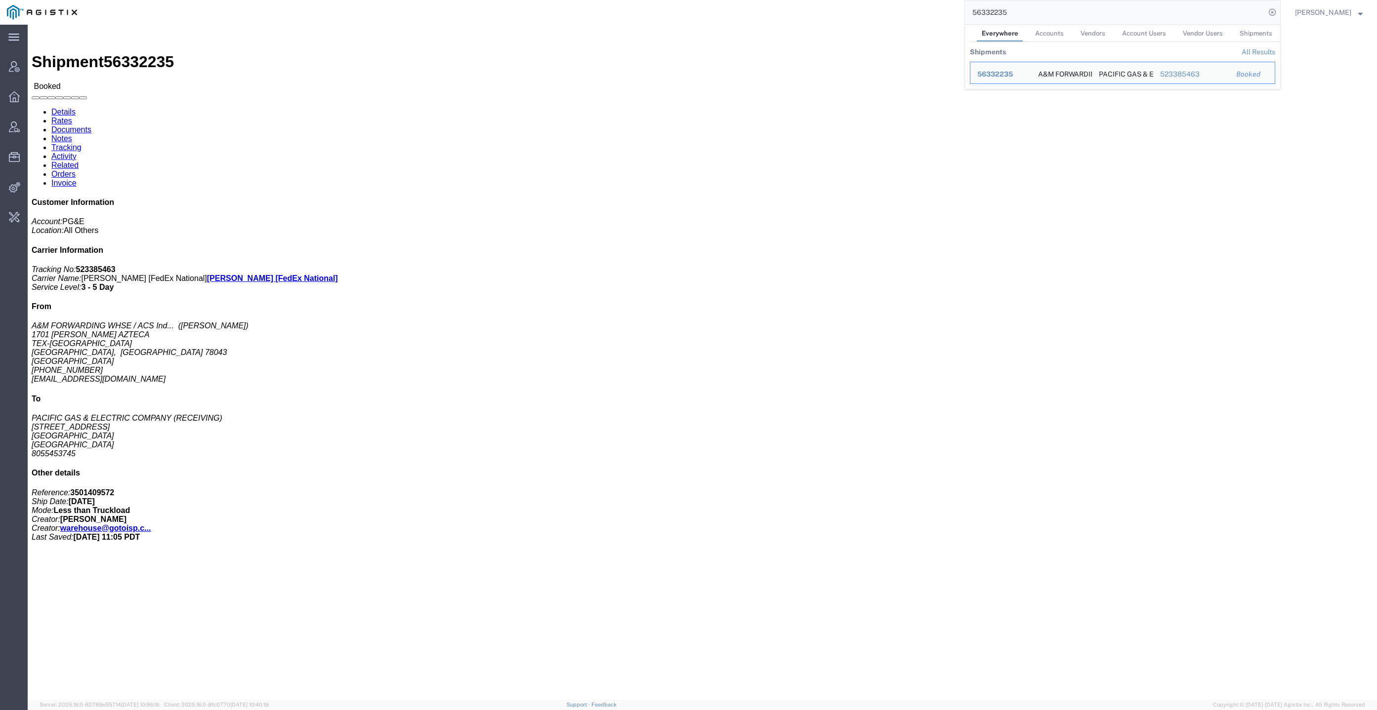
click div "Shipment Detail Ship From A&M FORWARDING WHSE / ACS Industries, Inc ([PERSON_NA…"
click at [1173, 16] on input "56332235" at bounding box center [1115, 12] width 300 height 24
paste input "461963"
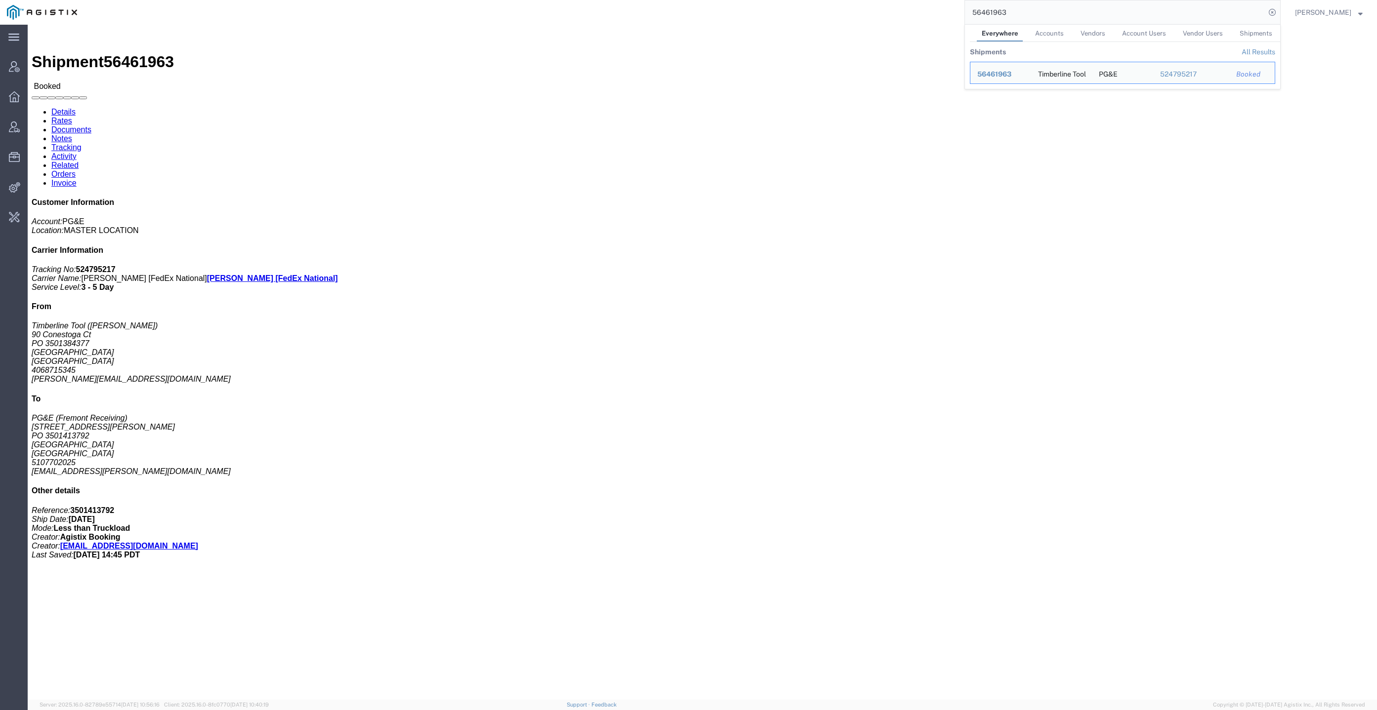
click at [1061, 13] on input "56461963" at bounding box center [1115, 12] width 300 height 24
paste input "mgassmann@protection-eng.com"
drag, startPoint x: 1024, startPoint y: 16, endPoint x: 843, endPoint y: 21, distance: 180.9
click at [843, 21] on div "mgassmann@protection-eng.com Everywhere Accounts Vendors Account Users Vendor U…" at bounding box center [682, 12] width 1197 height 25
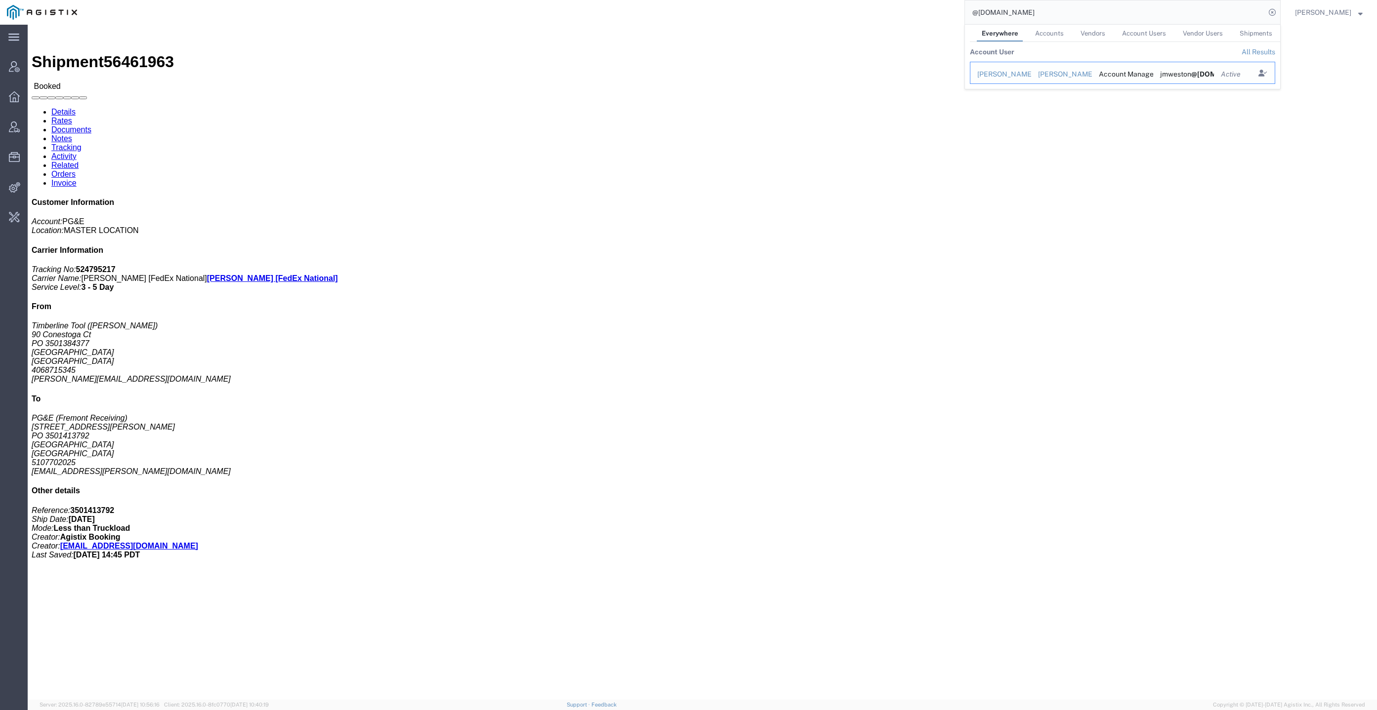
click at [1021, 71] on div "Miles Weston" at bounding box center [1000, 74] width 47 height 10
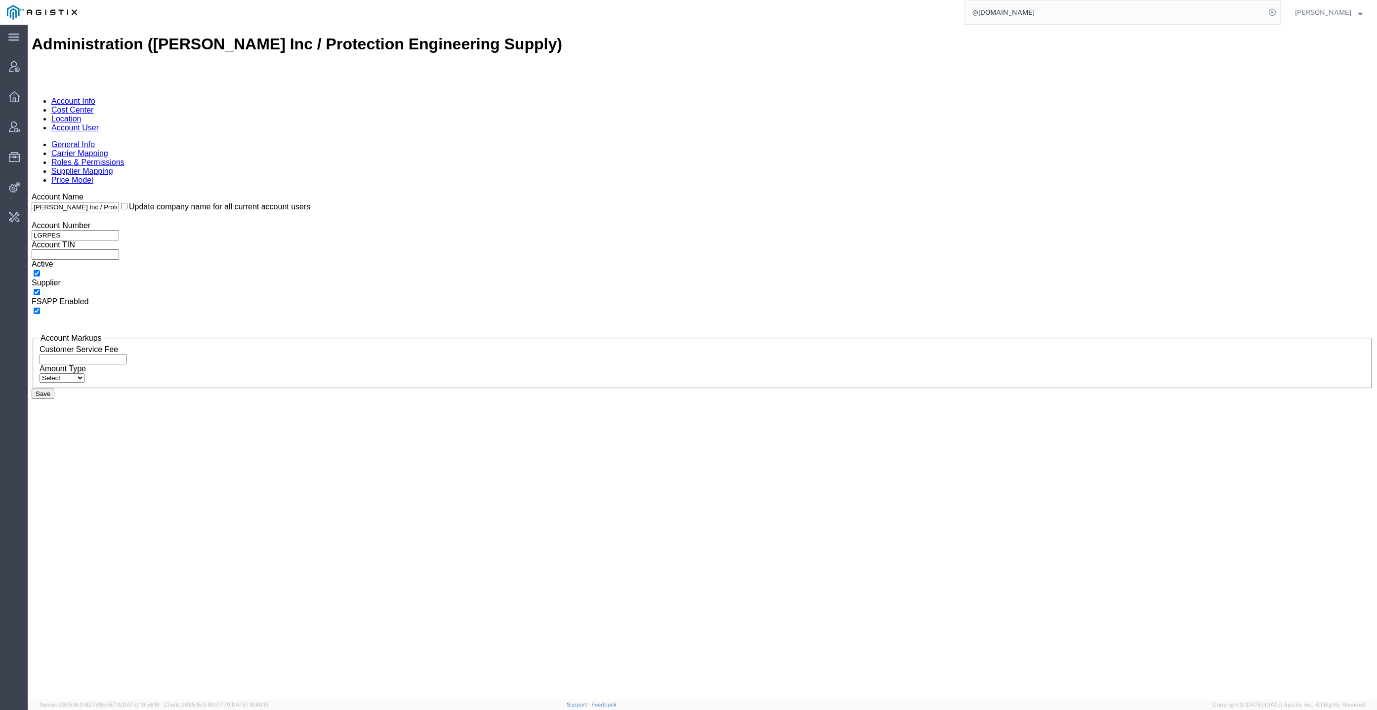
click at [99, 124] on link "Account User" at bounding box center [74, 128] width 47 height 8
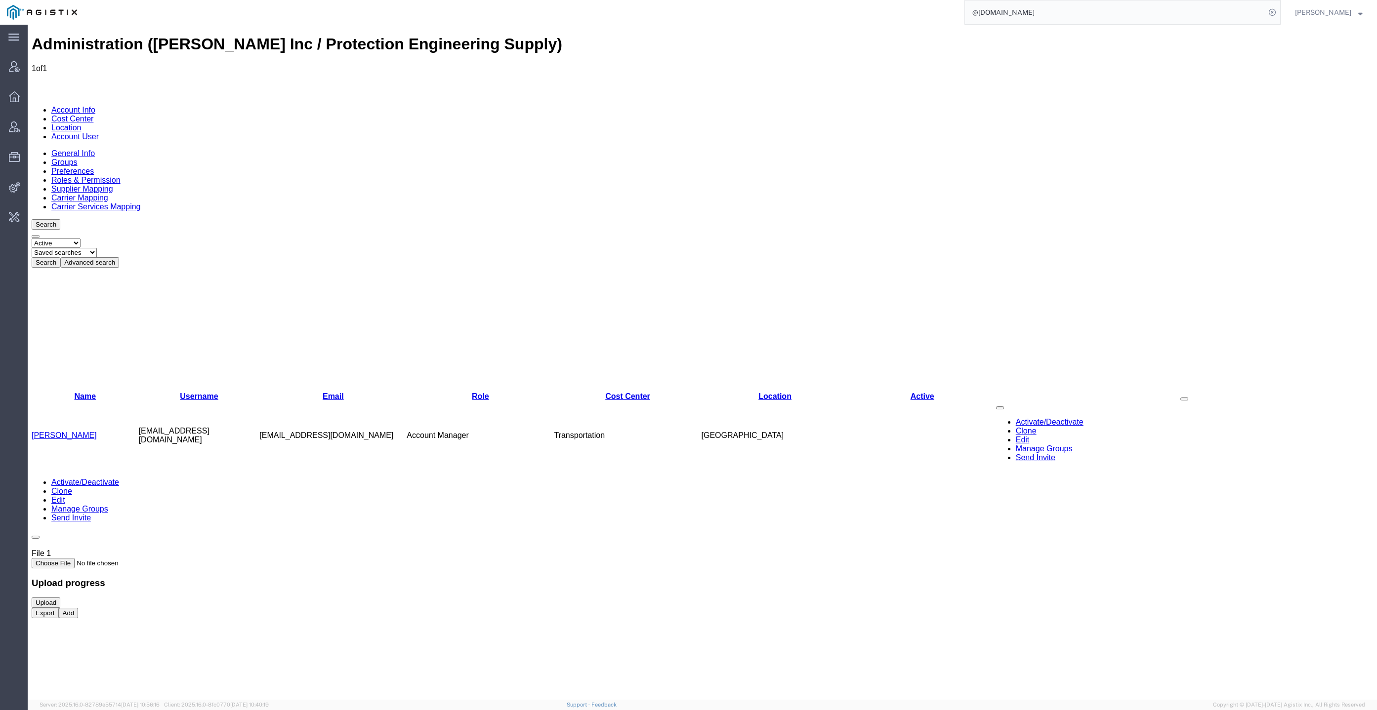
click at [1158, 14] on input "@[DOMAIN_NAME]" at bounding box center [1115, 12] width 300 height 24
type input "56338019"
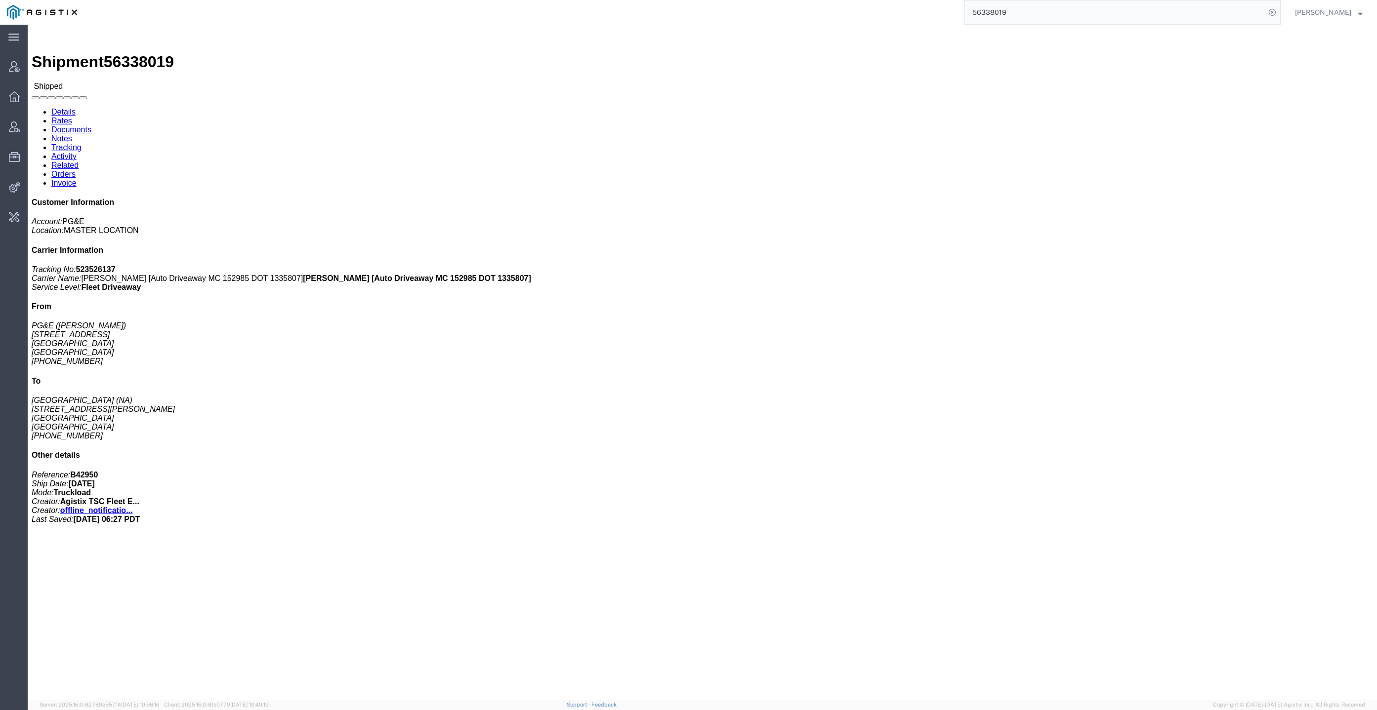
click link "Documents"
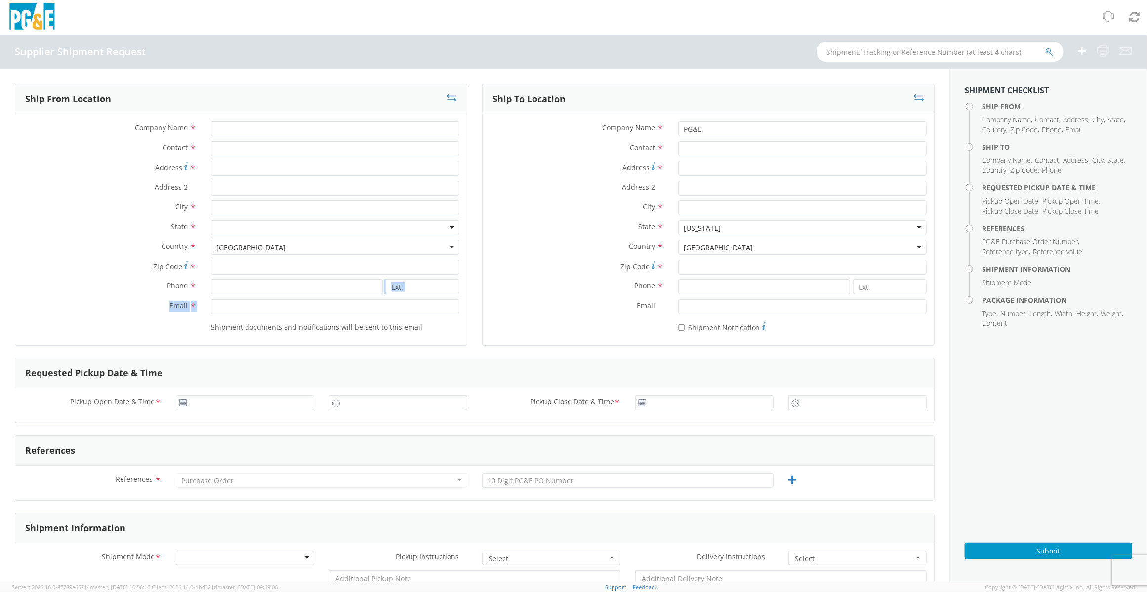
click at [289, 299] on div "Company Name * Contact * Address * Address 2 * City * State * [US_STATE] [US_ST…" at bounding box center [241, 230] width 452 height 216
click at [295, 304] on input "Email *" at bounding box center [335, 306] width 249 height 15
paste input "@[DOMAIN_NAME]"
click at [208, 306] on div "@[DOMAIN_NAME]" at bounding box center [335, 306] width 263 height 15
click at [212, 306] on input "@[DOMAIN_NAME]" at bounding box center [335, 306] width 249 height 15
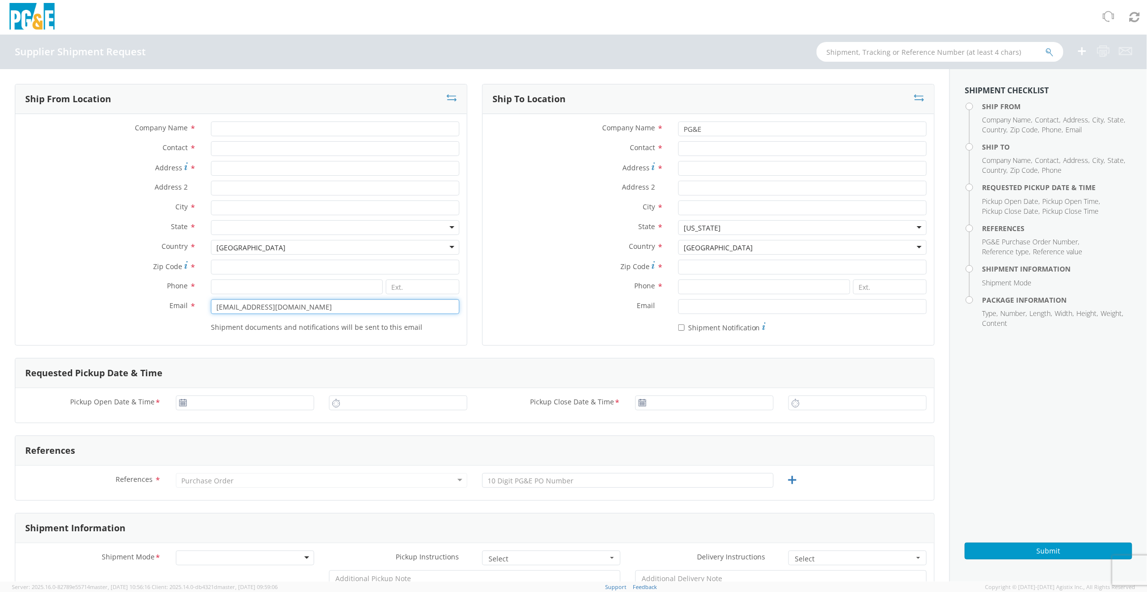
type input "[EMAIL_ADDRESS][DOMAIN_NAME]"
click at [493, 283] on label "Phone *" at bounding box center [577, 286] width 188 height 13
click at [424, 307] on input "[EMAIL_ADDRESS][DOMAIN_NAME]" at bounding box center [335, 306] width 249 height 15
click at [506, 302] on label "Email *" at bounding box center [577, 305] width 188 height 13
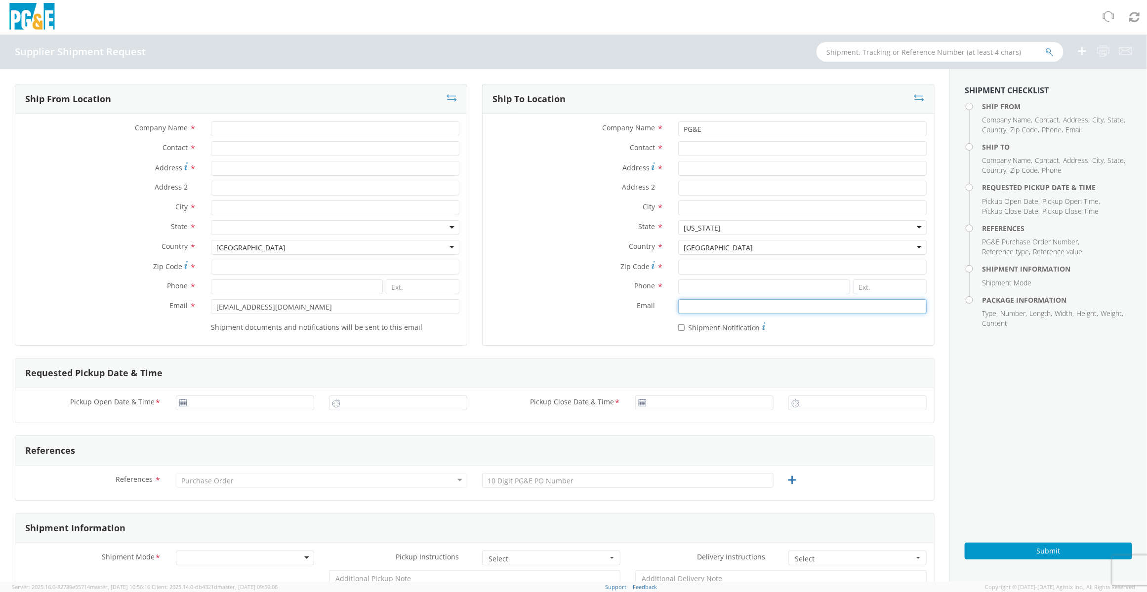
click at [678, 302] on input "Email *" at bounding box center [802, 306] width 249 height 15
